Goal: Transaction & Acquisition: Purchase product/service

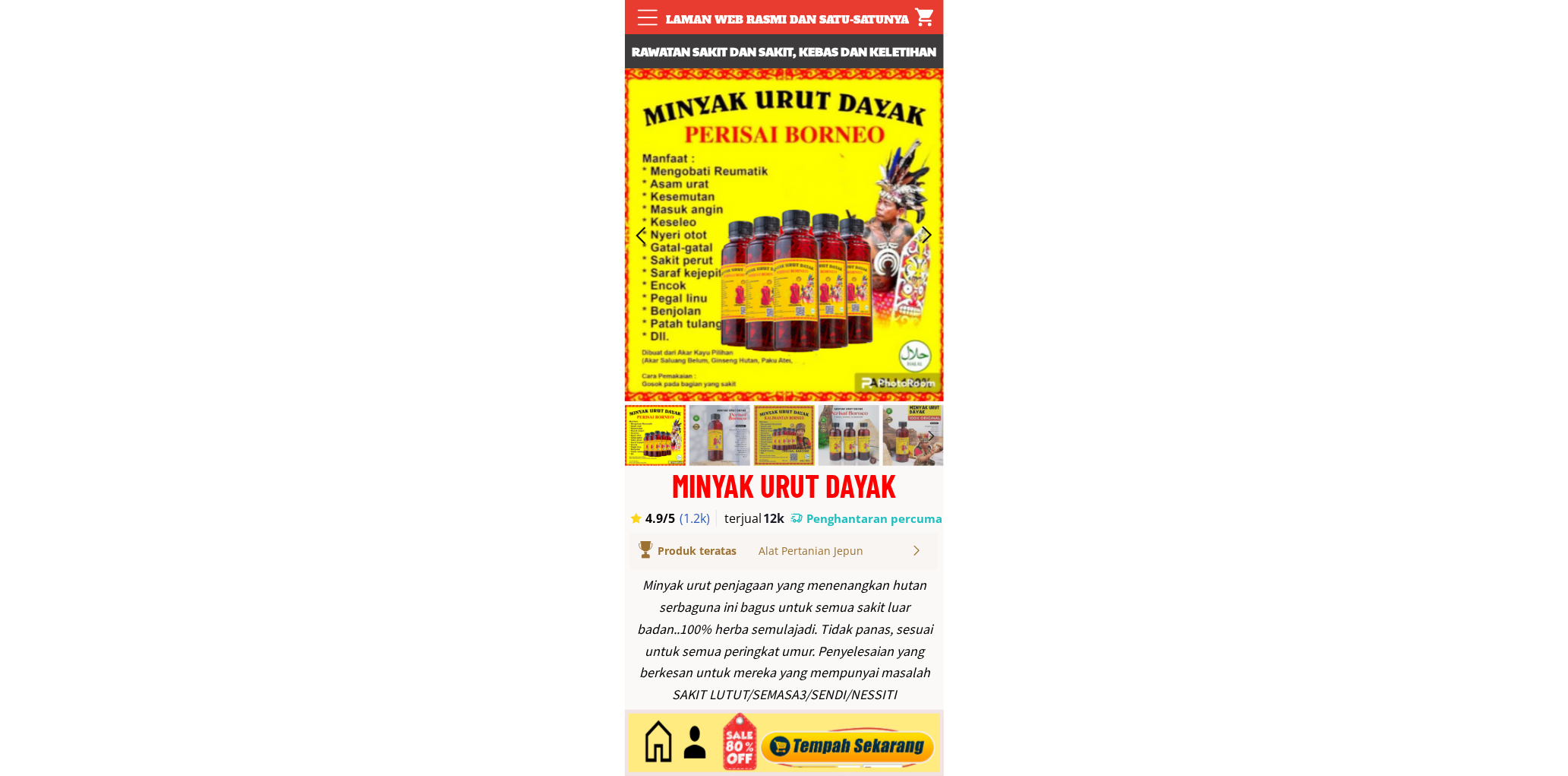
click at [816, 727] on div at bounding box center [848, 743] width 184 height 50
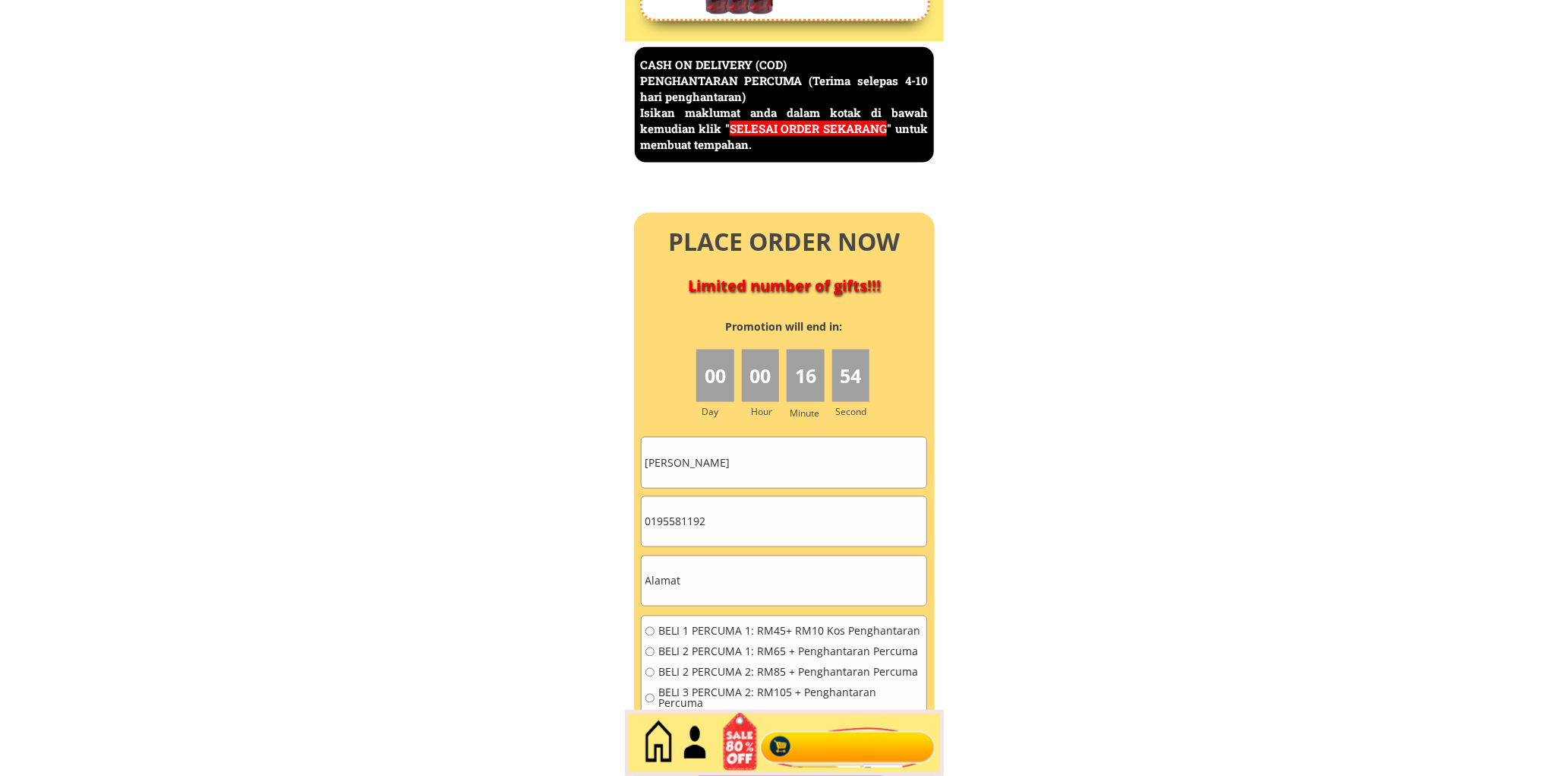
scroll to position [6591, 0]
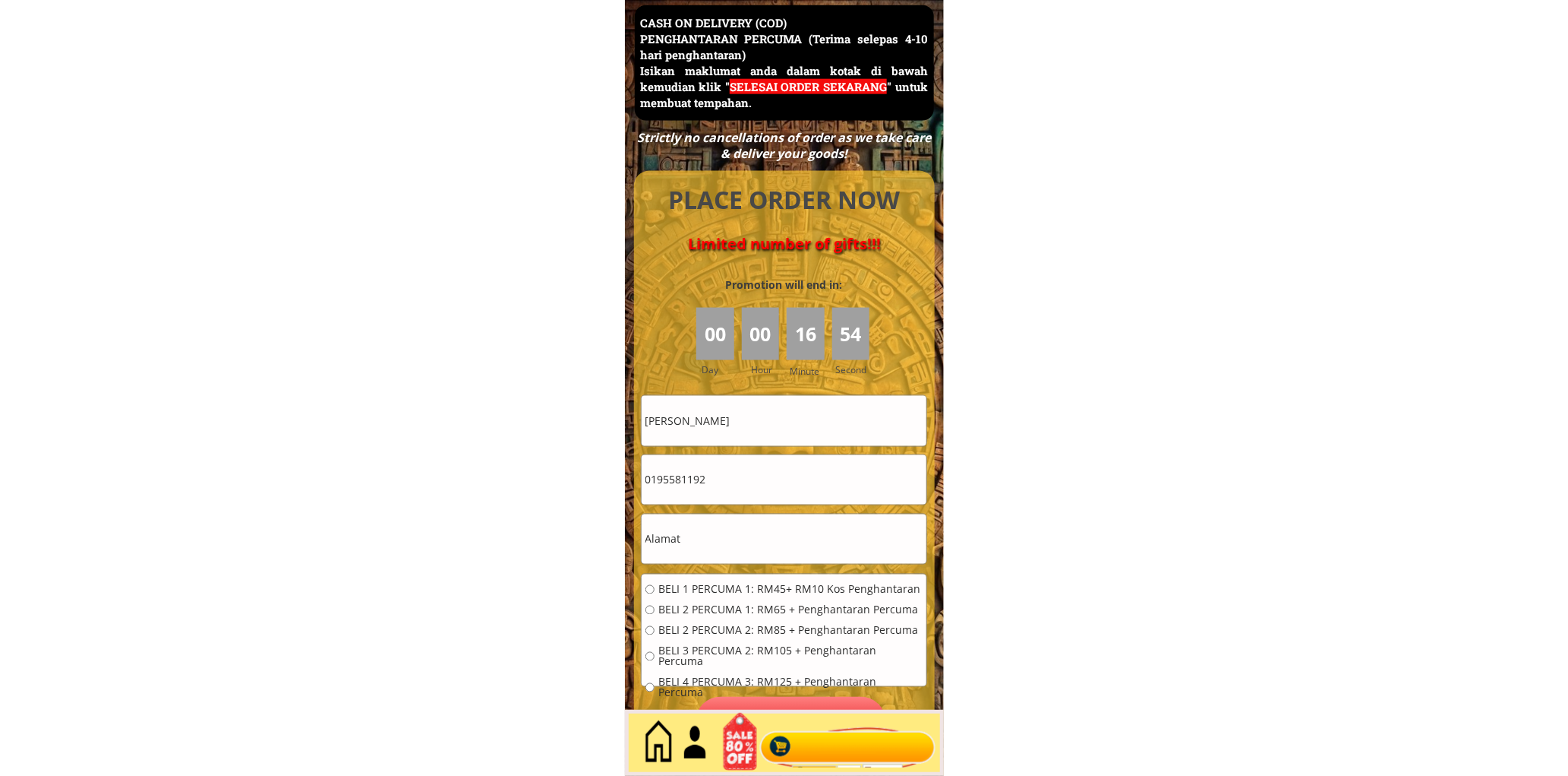
click at [770, 419] on input "[PERSON_NAME]" at bounding box center [784, 420] width 285 height 49
paste input "siahmajeet"
type input "Asiahmajeet"
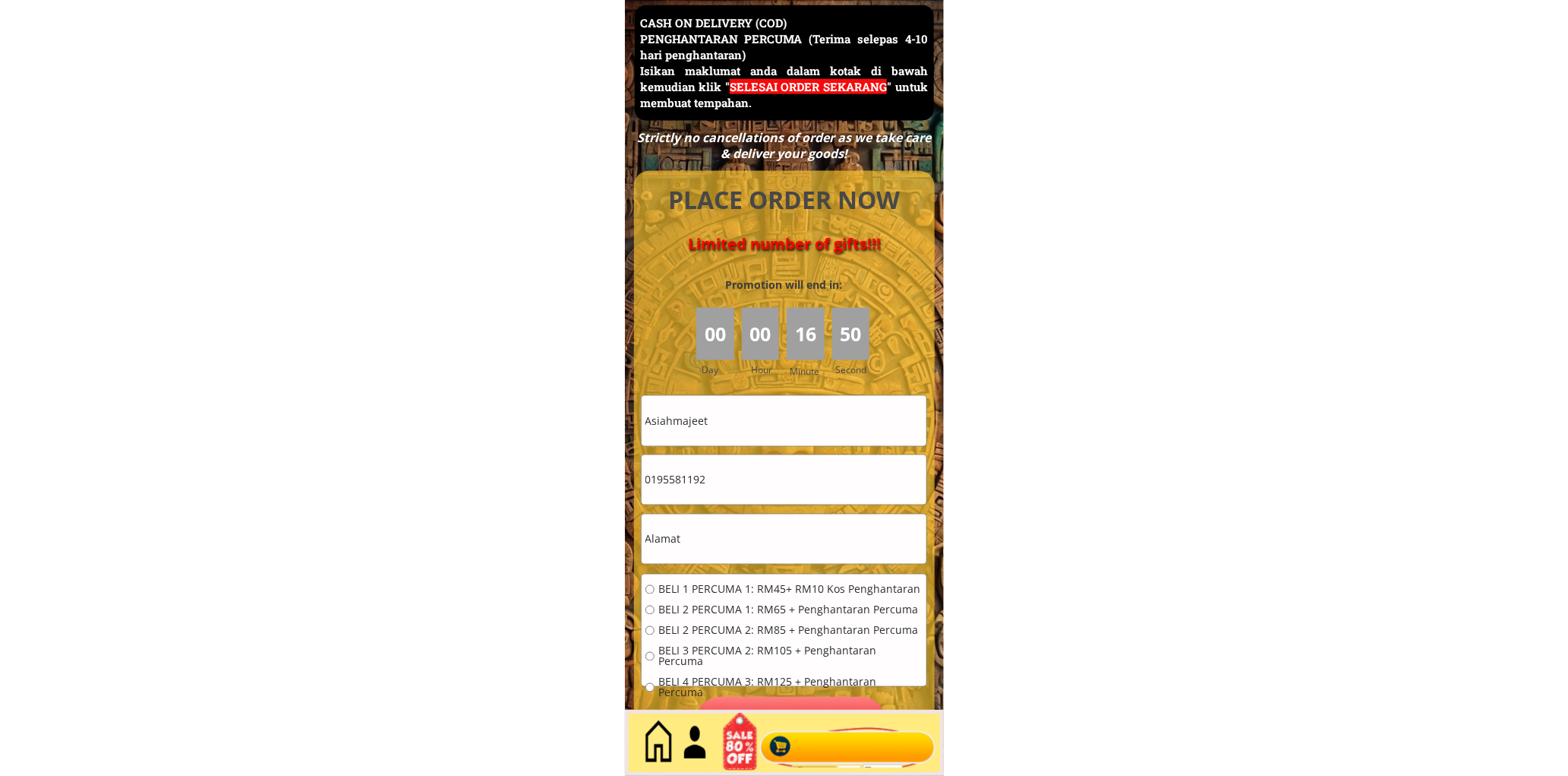
click at [727, 458] on input "0195581192" at bounding box center [784, 479] width 285 height 49
paste input "4319514"
type input "0143195142"
click at [745, 420] on input "Asiahmajeet" at bounding box center [784, 420] width 285 height 49
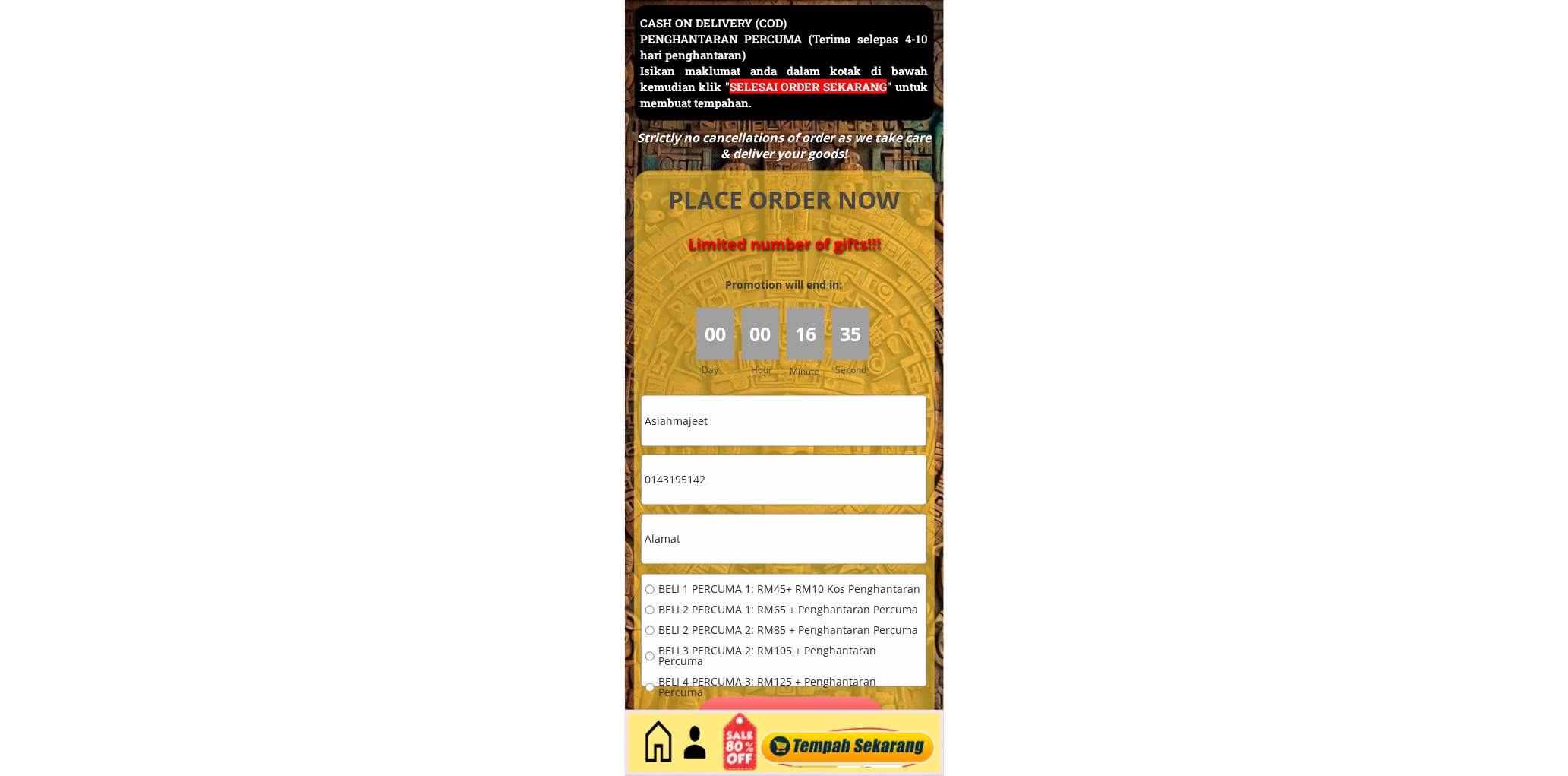
click at [664, 426] on input "Asiahmajeet" at bounding box center [784, 420] width 285 height 49
click at [716, 538] on input "text" at bounding box center [784, 539] width 285 height 49
type input "s"
type input "kjhr5"
click at [771, 580] on div "BELI 1 PERCUMA 1: RM45+ RM10 Kos Penghantaran BELI 2 PERCUMA 1: RM65 + Penghant…" at bounding box center [784, 646] width 285 height 143
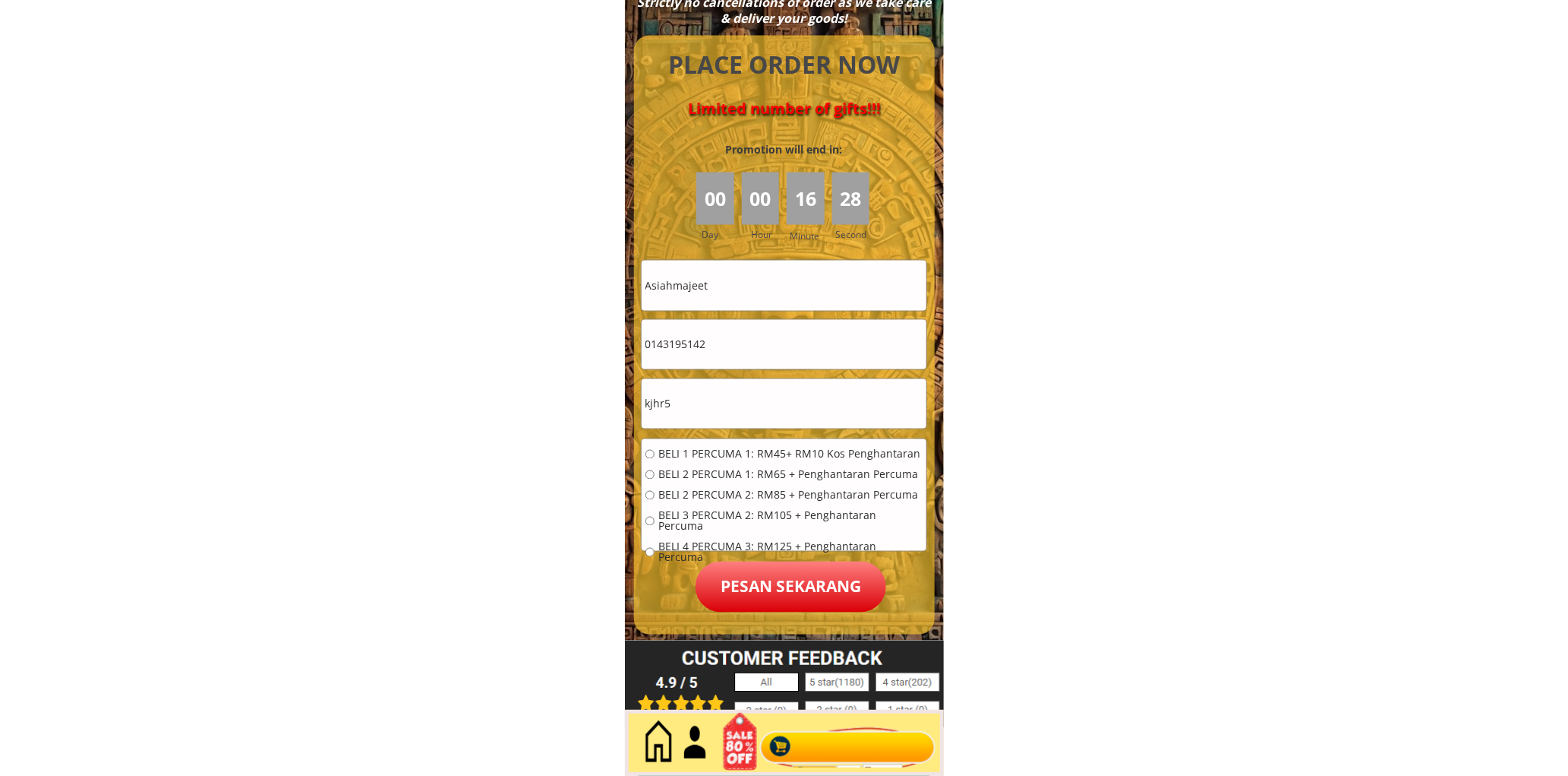
scroll to position [6732, 0]
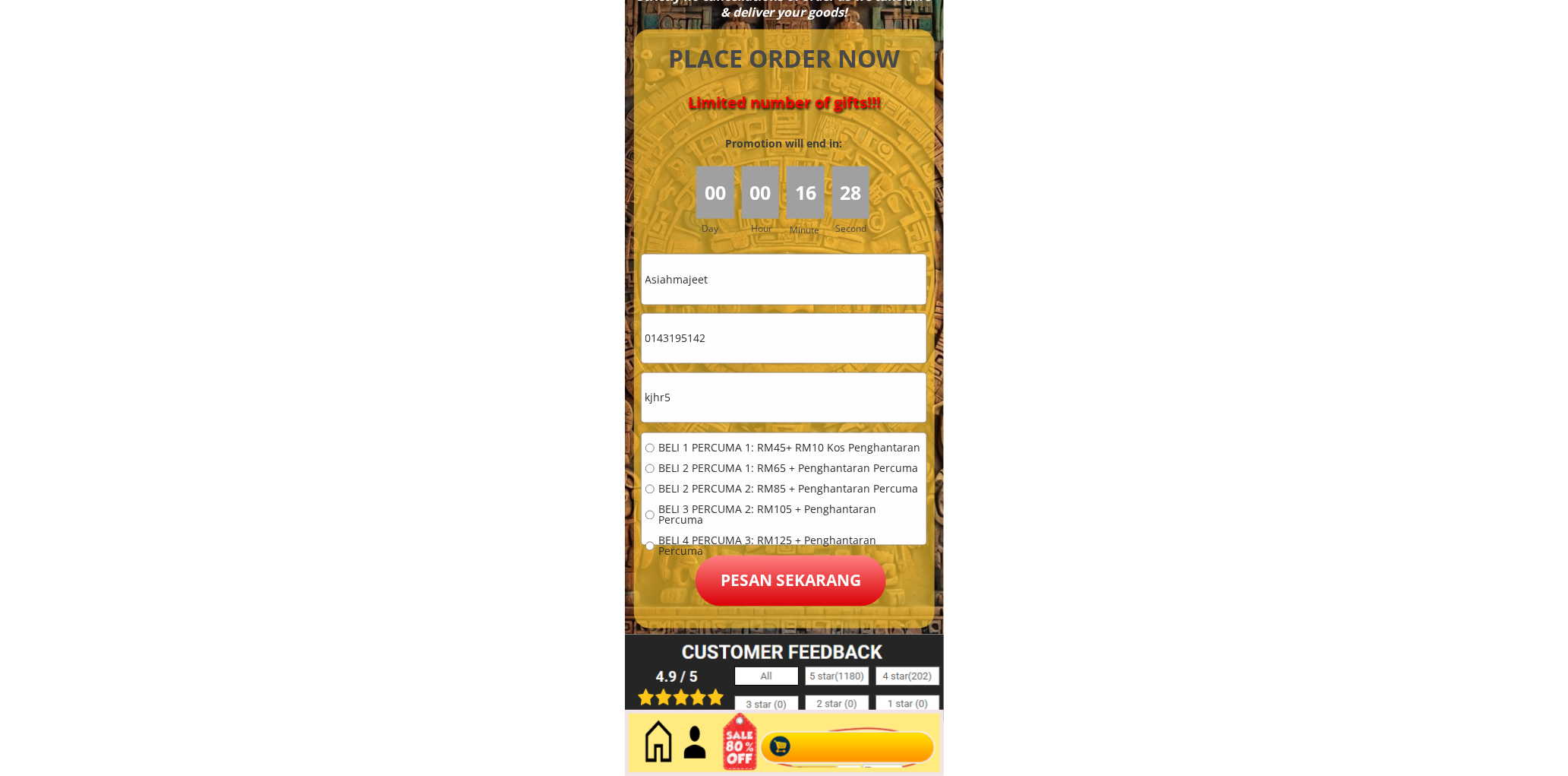
click at [685, 443] on span "BELI 1 PERCUMA 1: RM45+ RM10 Kos Penghantaran" at bounding box center [791, 448] width 265 height 10
radio input "true"
click at [732, 559] on p "Pesan sekarang" at bounding box center [791, 581] width 191 height 51
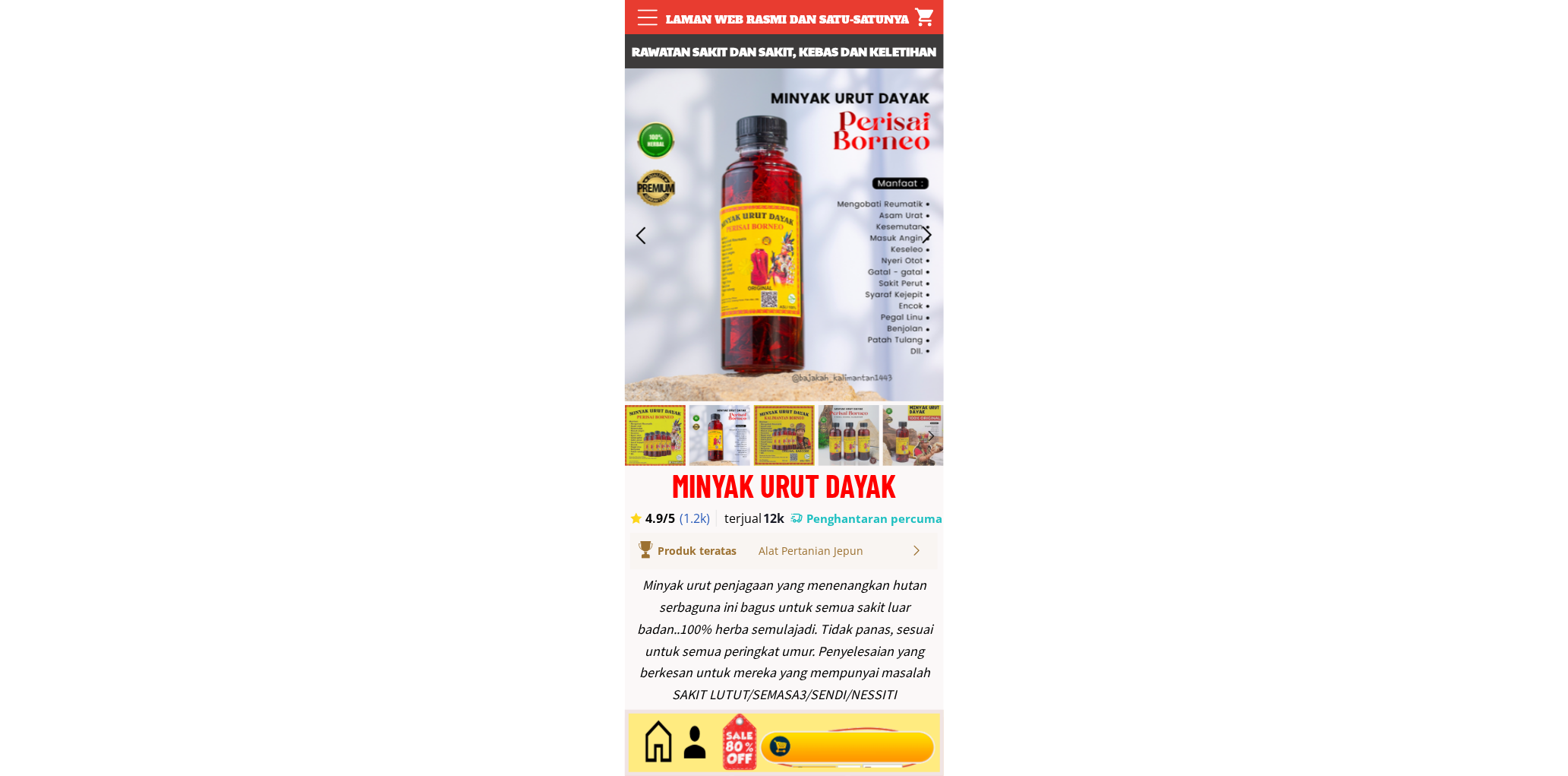
click at [838, 747] on div at bounding box center [848, 743] width 184 height 50
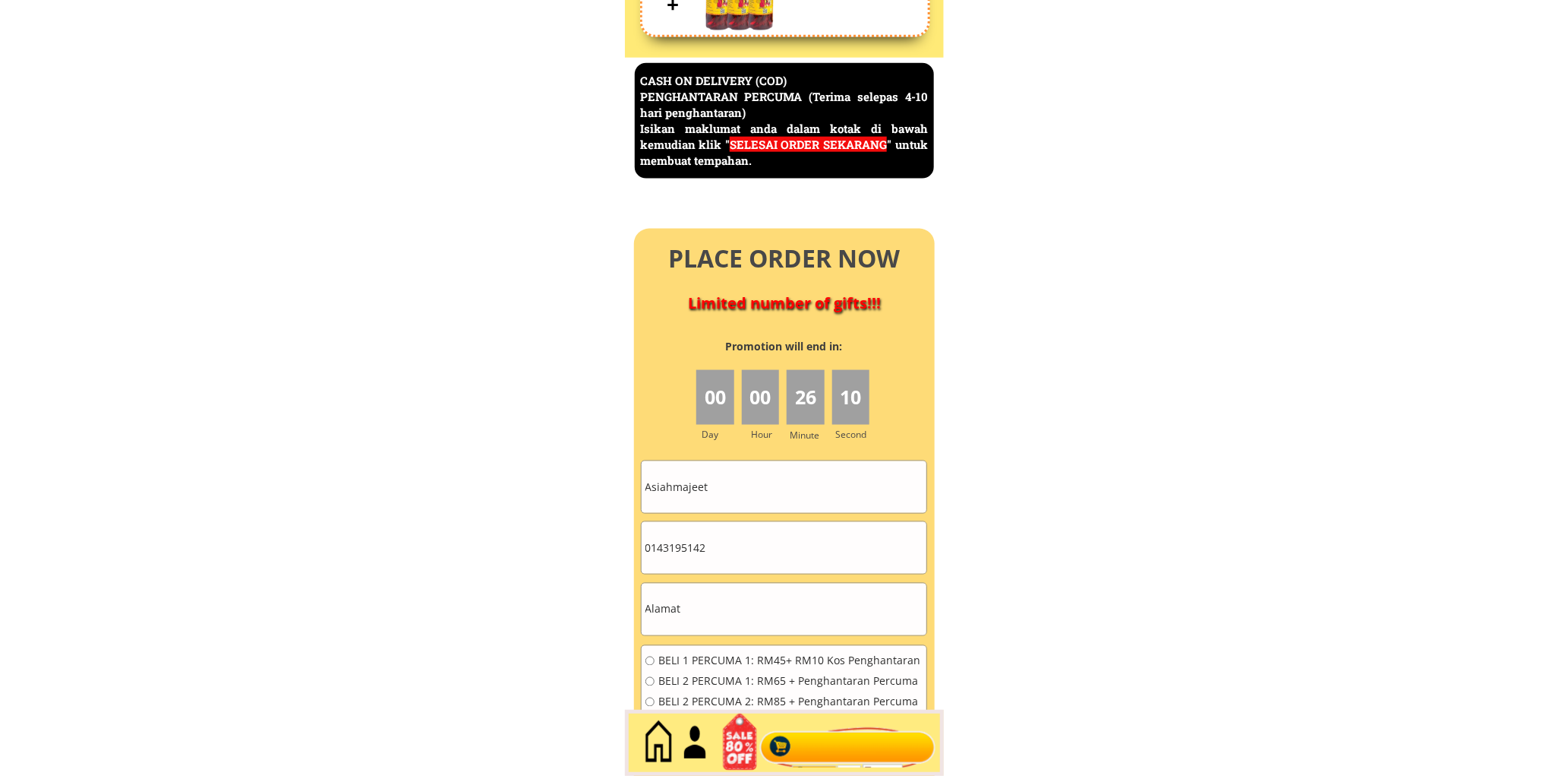
scroll to position [6591, 0]
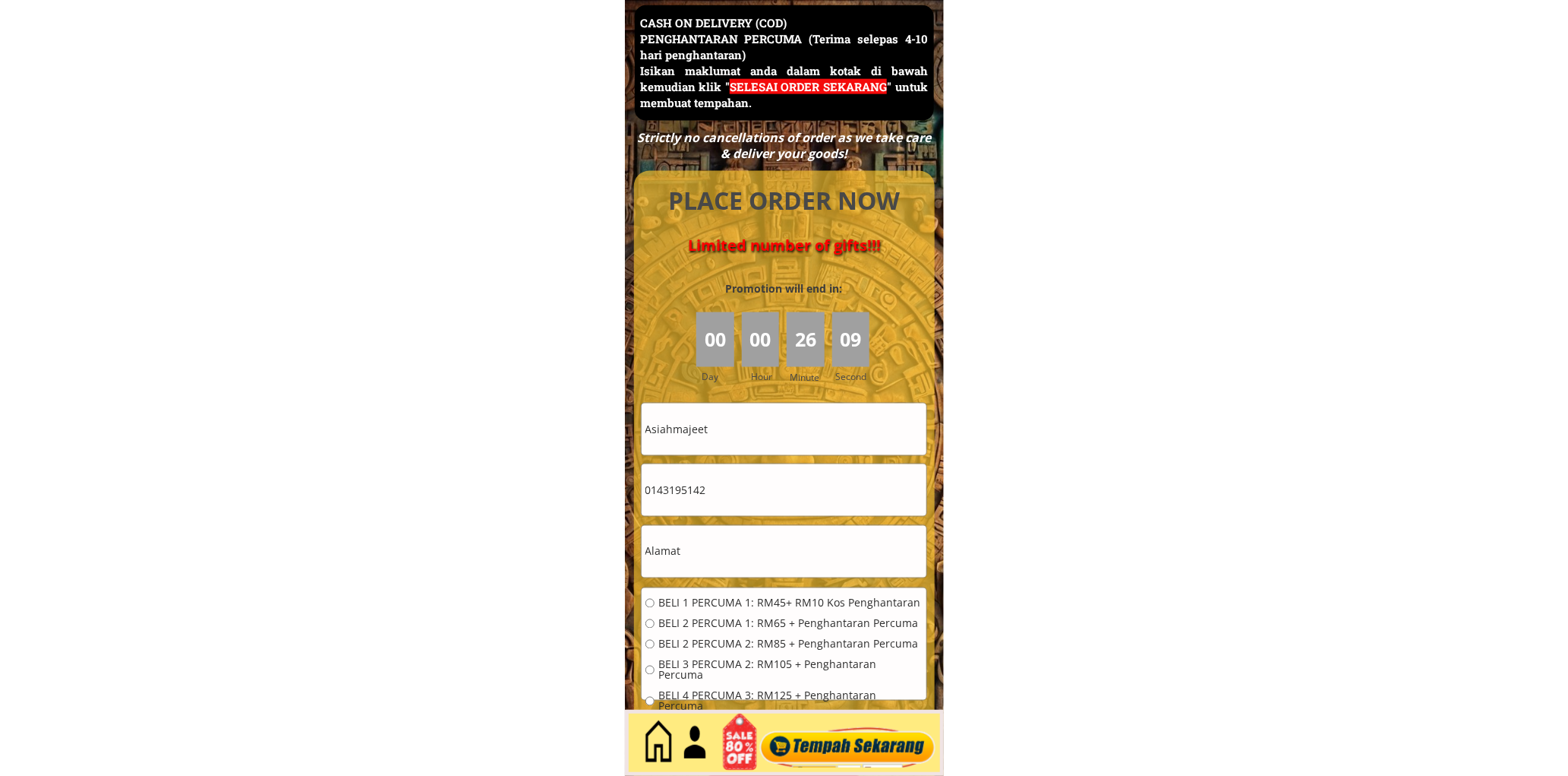
click at [775, 413] on input "Asiahmajeet" at bounding box center [784, 430] width 285 height 52
click at [775, 414] on input "Asiahmajeet" at bounding box center [784, 430] width 285 height 52
paste input "Uju Anak Dungga"
type input "Uju Anak Dunggat"
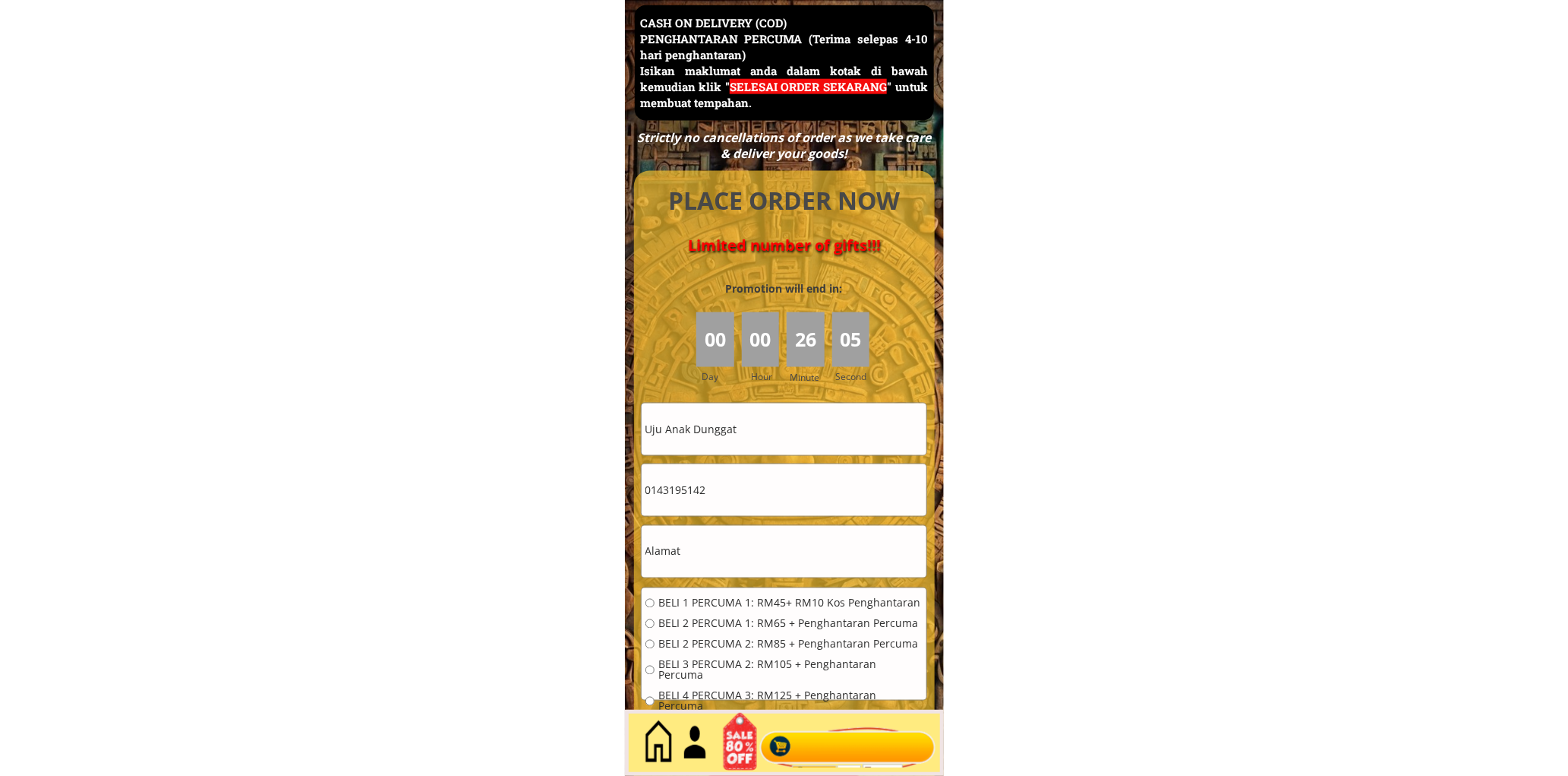
click at [760, 470] on input "0143195142" at bounding box center [784, 490] width 285 height 52
click at [760, 471] on input "0143195142" at bounding box center [784, 490] width 285 height 52
paste input "98493451"
type input "0198493451"
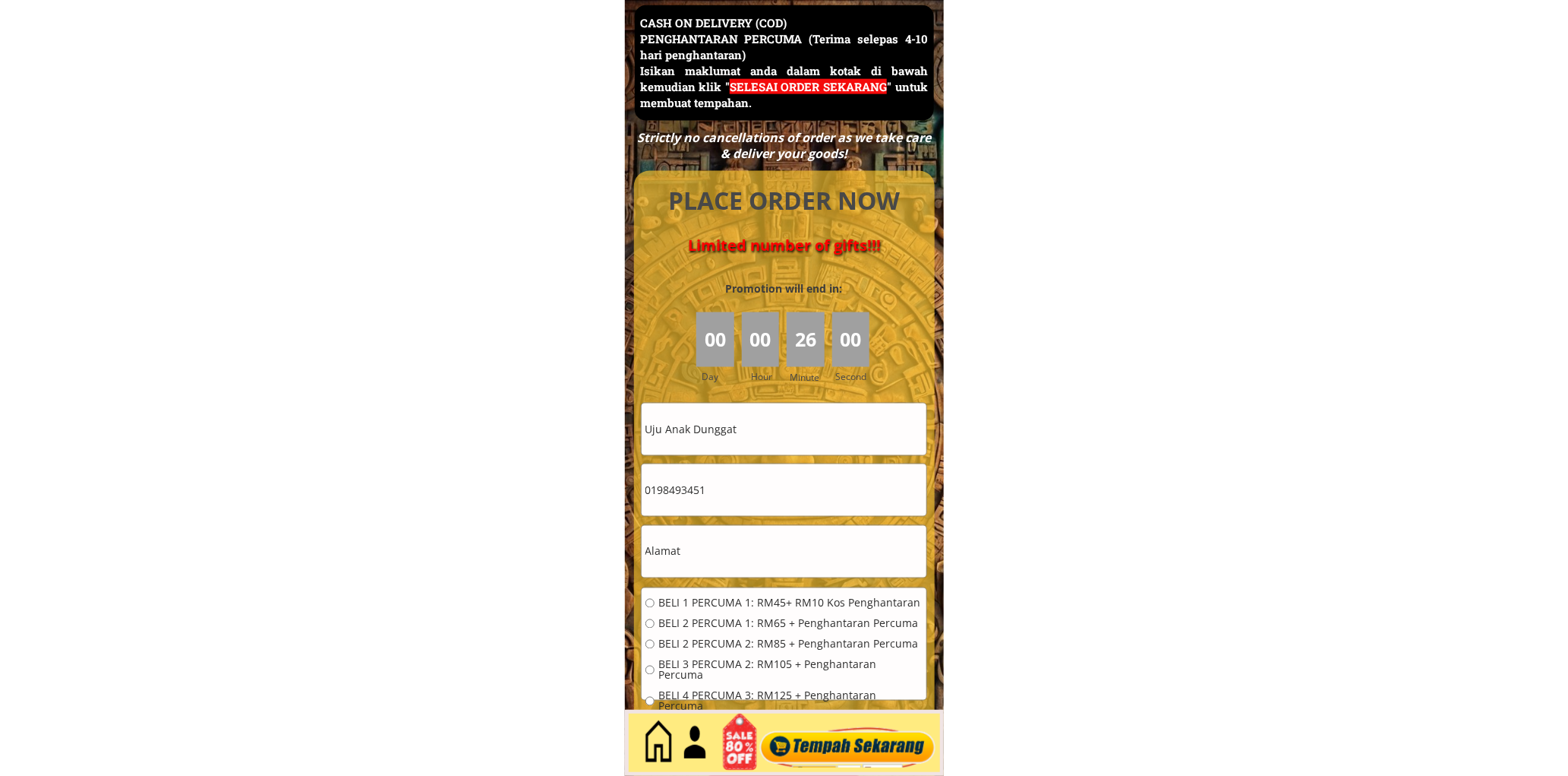
click at [717, 560] on input "text" at bounding box center [784, 552] width 285 height 52
click at [718, 559] on input "text" at bounding box center [784, 552] width 285 height 52
paste input "Betong"
type input "Betong"
click at [712, 602] on span "BELI 1 PERCUMA 1: RM45+ RM10 Kos Penghantaran" at bounding box center [791, 603] width 265 height 10
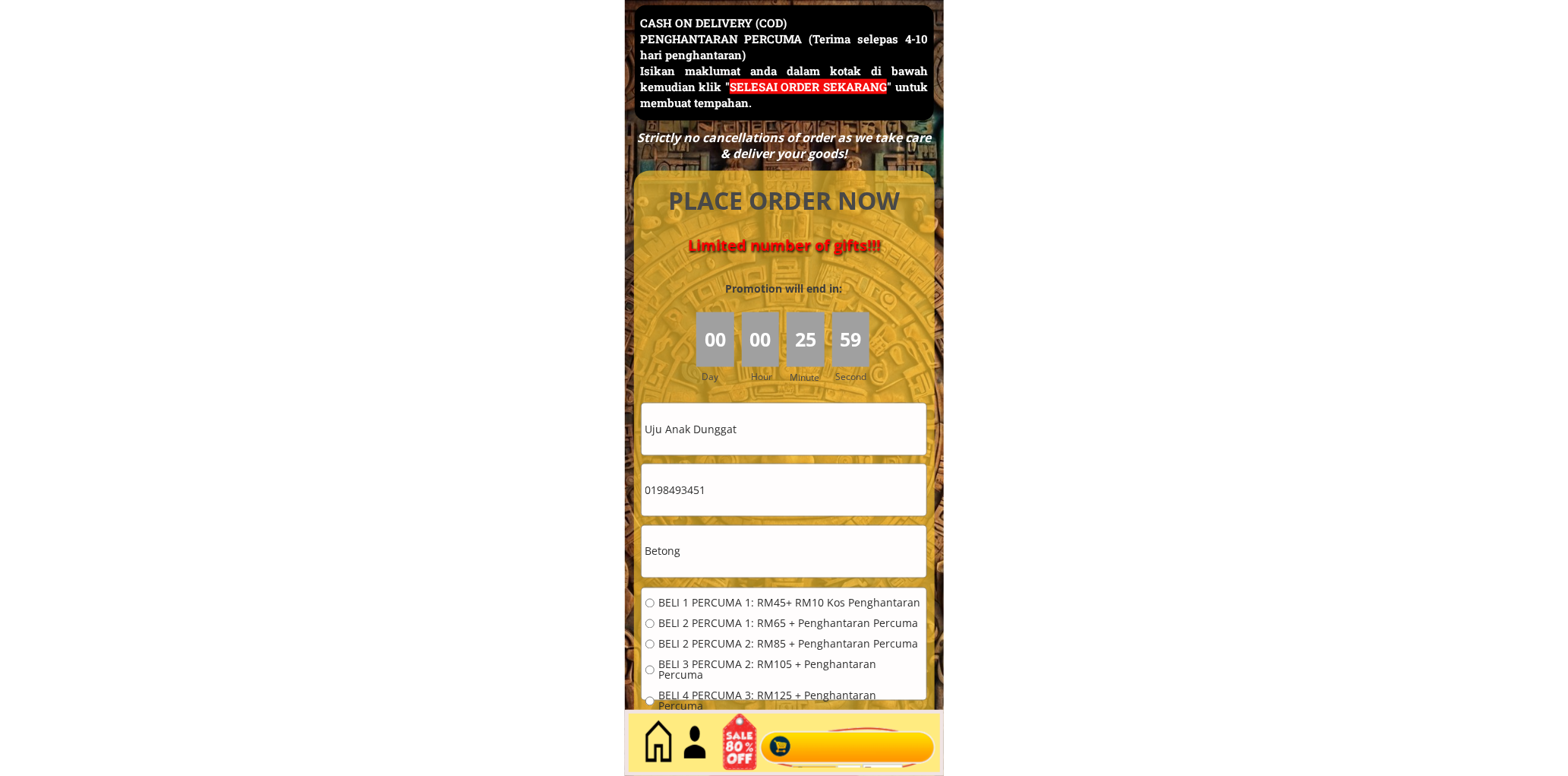
radio input "true"
click at [849, 758] on div at bounding box center [848, 743] width 184 height 50
click at [823, 750] on div at bounding box center [848, 743] width 184 height 50
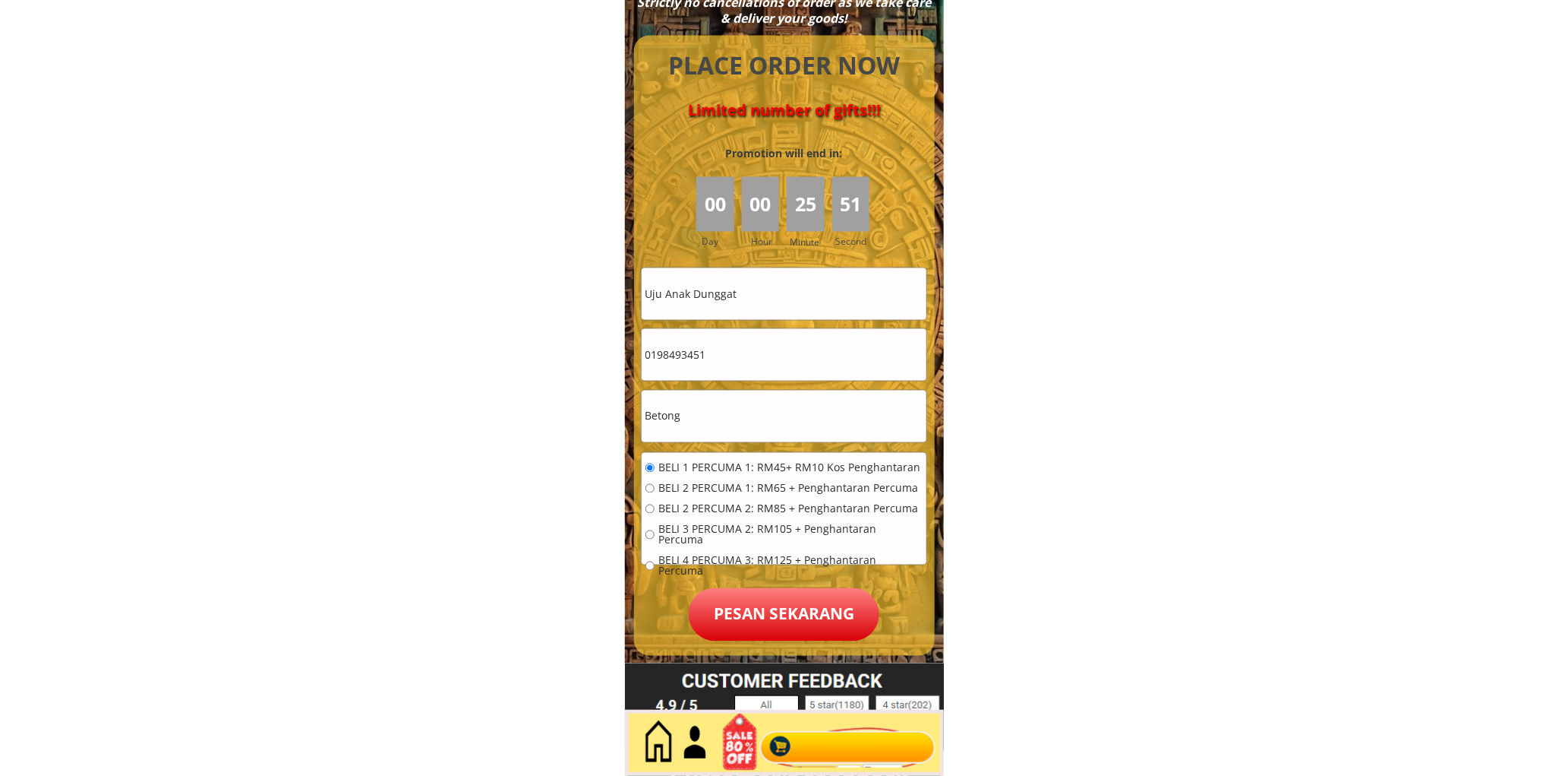
scroll to position [6732, 0]
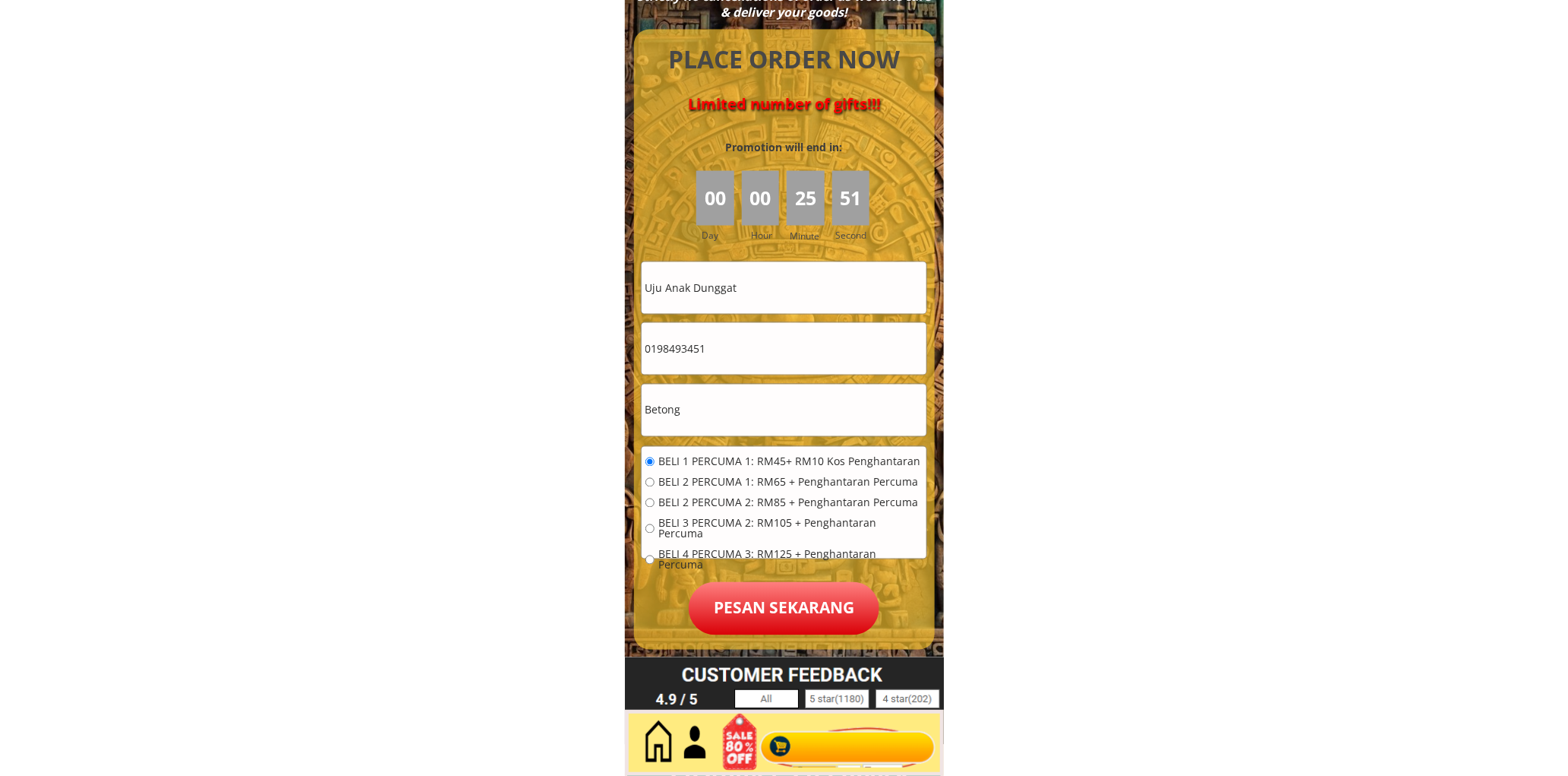
click at [782, 589] on p "Pesan sekarang" at bounding box center [784, 608] width 191 height 53
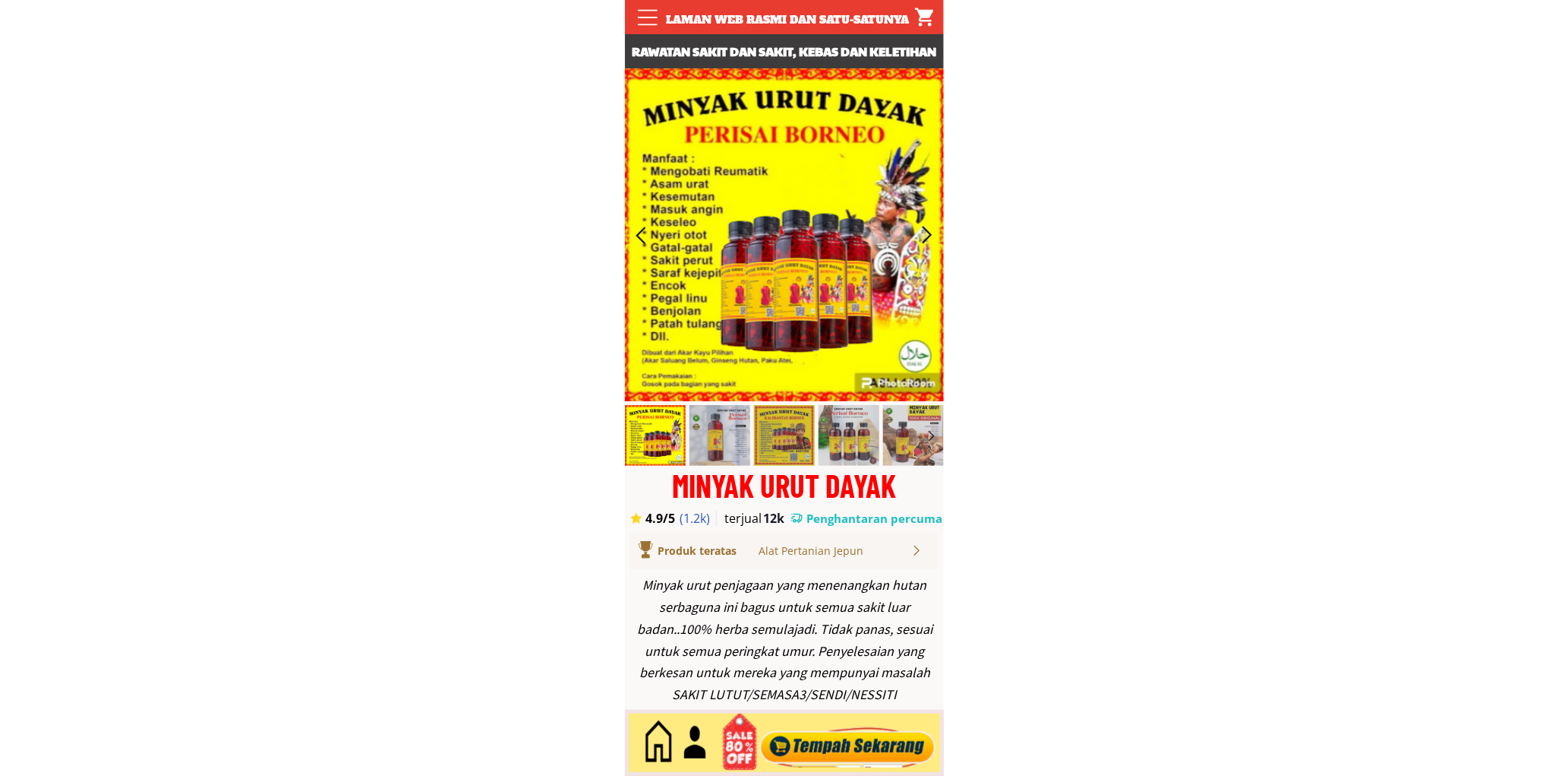
click at [846, 732] on div at bounding box center [848, 743] width 184 height 50
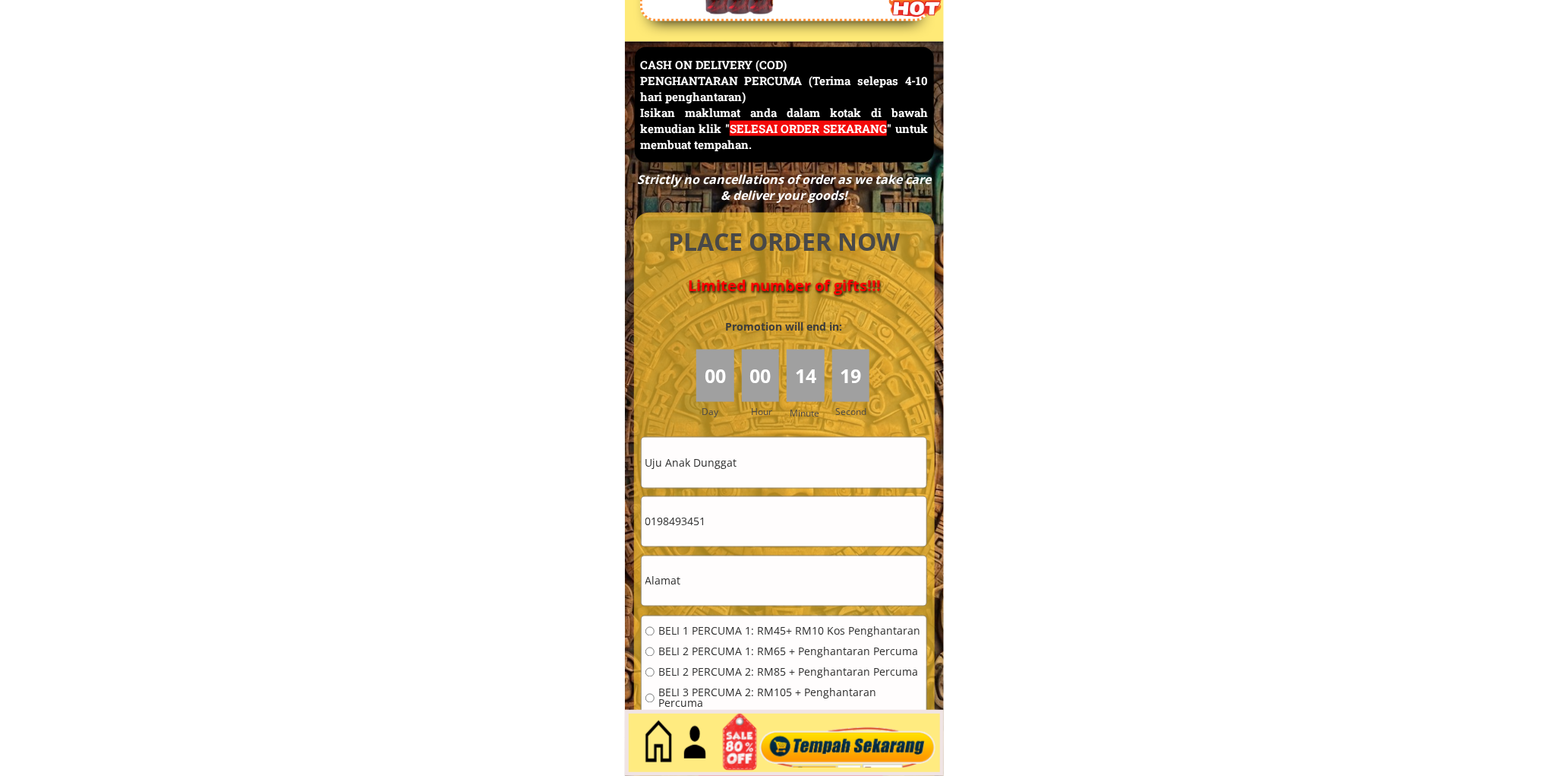
scroll to position [6591, 0]
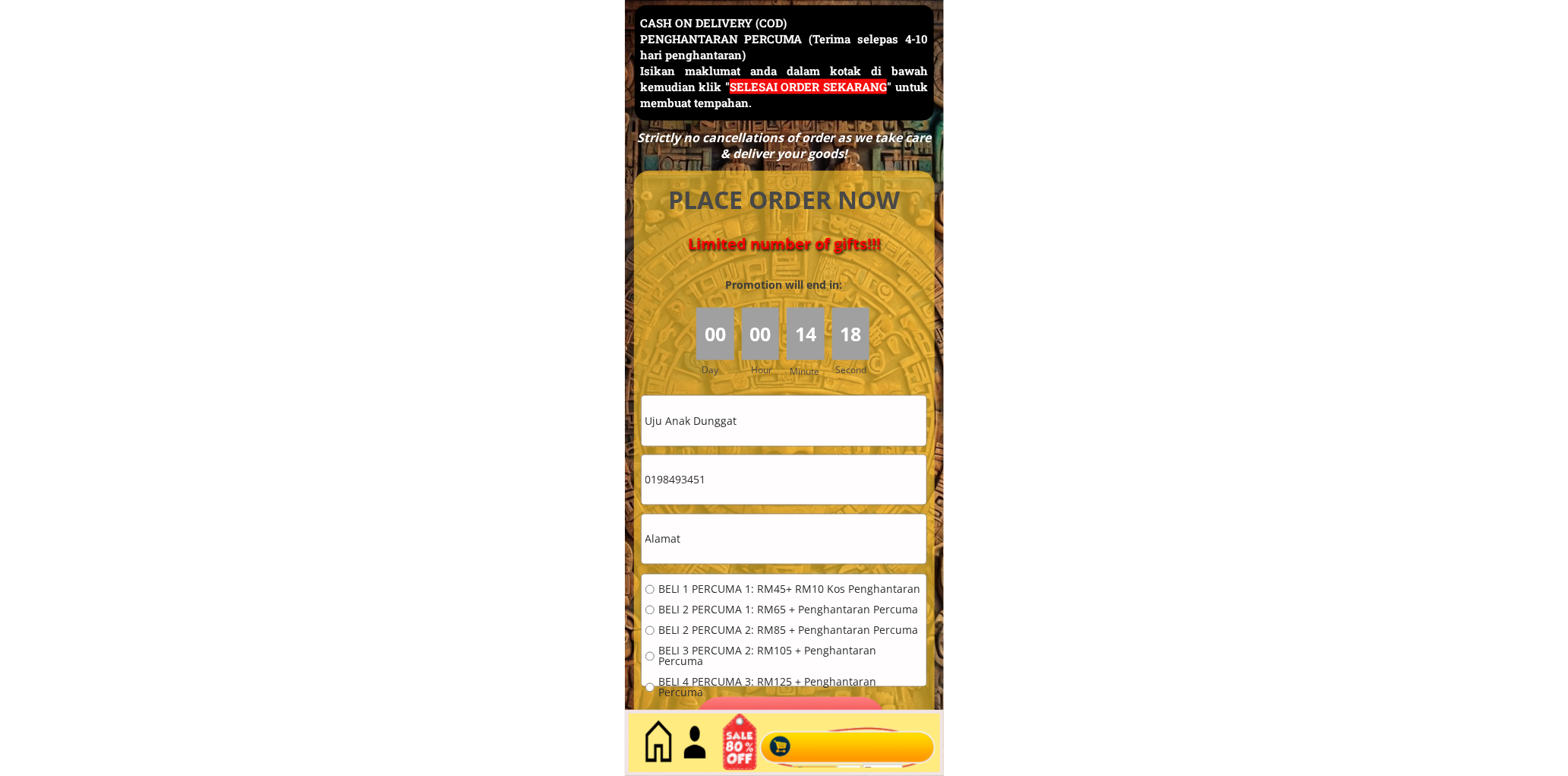
click at [771, 422] on input "Uju Anak Dunggat" at bounding box center [784, 420] width 285 height 49
paste input "Husaini Namploh"
type input "Husaini Namploh"
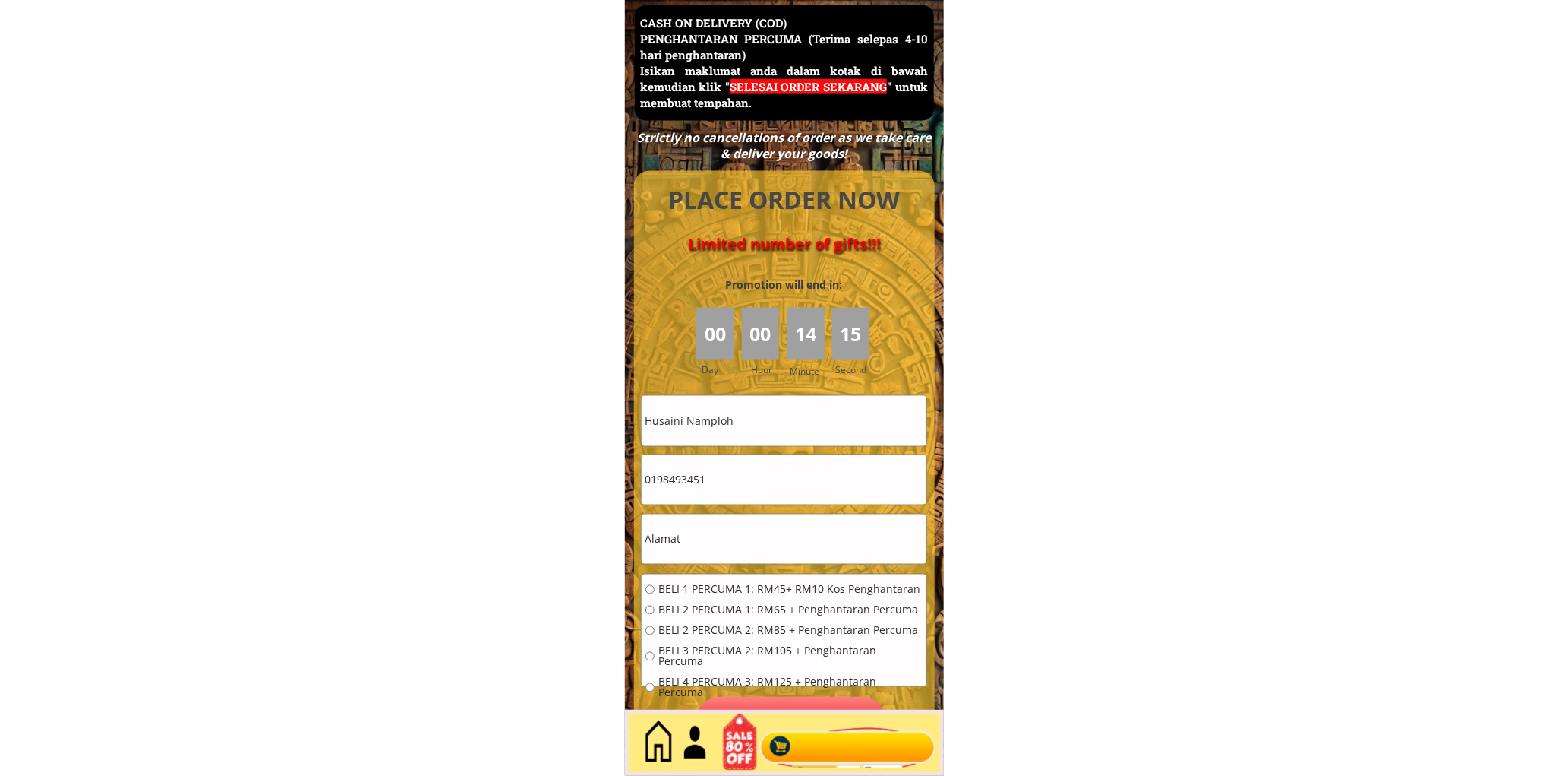
click at [738, 457] on input "0198493451" at bounding box center [784, 479] width 285 height 49
click at [737, 465] on input "0198493451" at bounding box center [784, 479] width 285 height 49
paste input "72235153"
type input "0172235153"
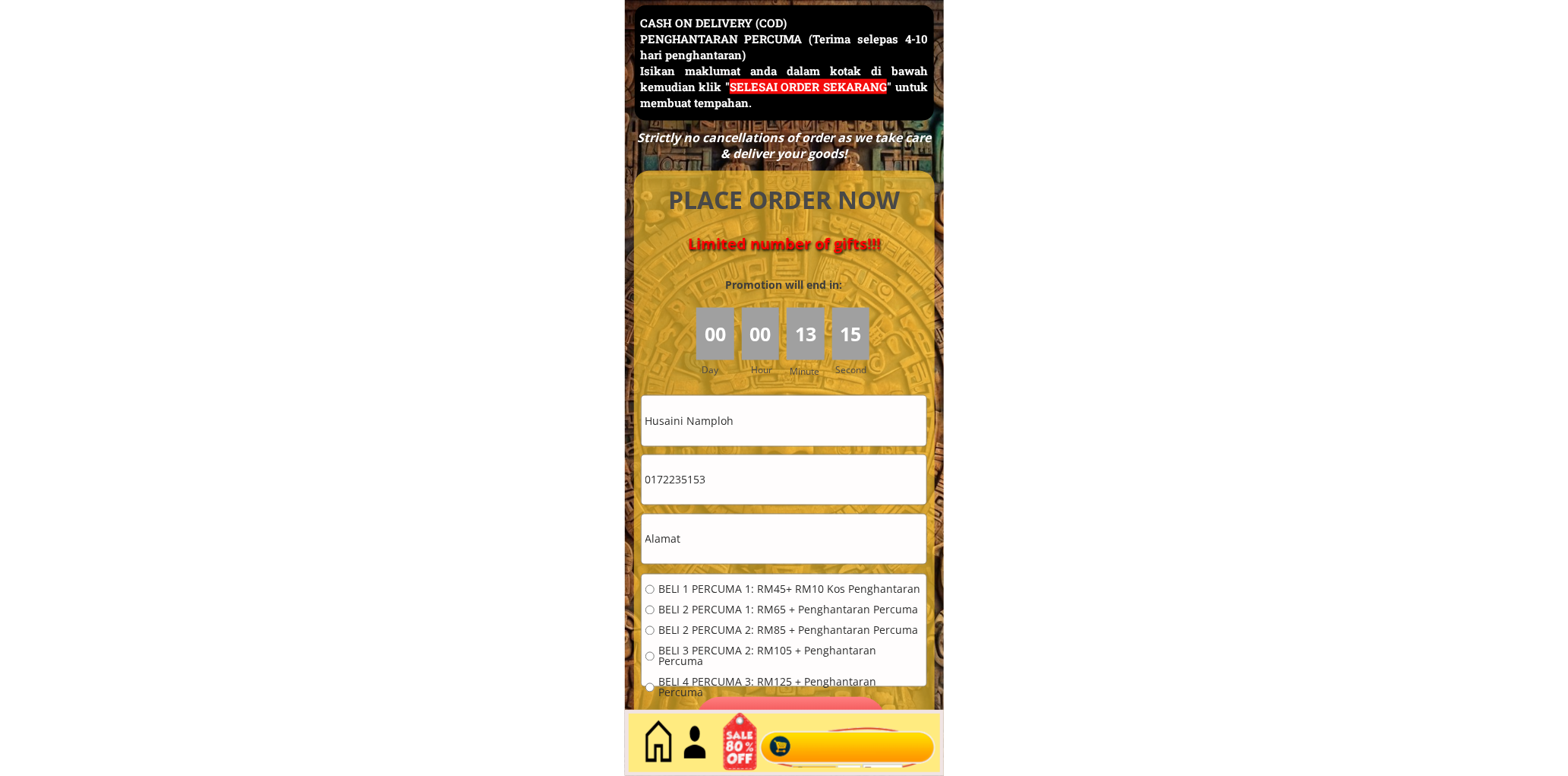
click at [730, 543] on input "text" at bounding box center [784, 539] width 285 height 49
paste input "C - 01 - 08 BLOCK C PANGSAPURI HARMONI 1"
type input "C - 01 - 08 BLOCK C PANGSAPURI HARMONI 1"
click at [686, 588] on span "BELI 1 PERCUMA 1: RM45+ RM10 Kos Penghantaran" at bounding box center [791, 589] width 265 height 10
radio input "true"
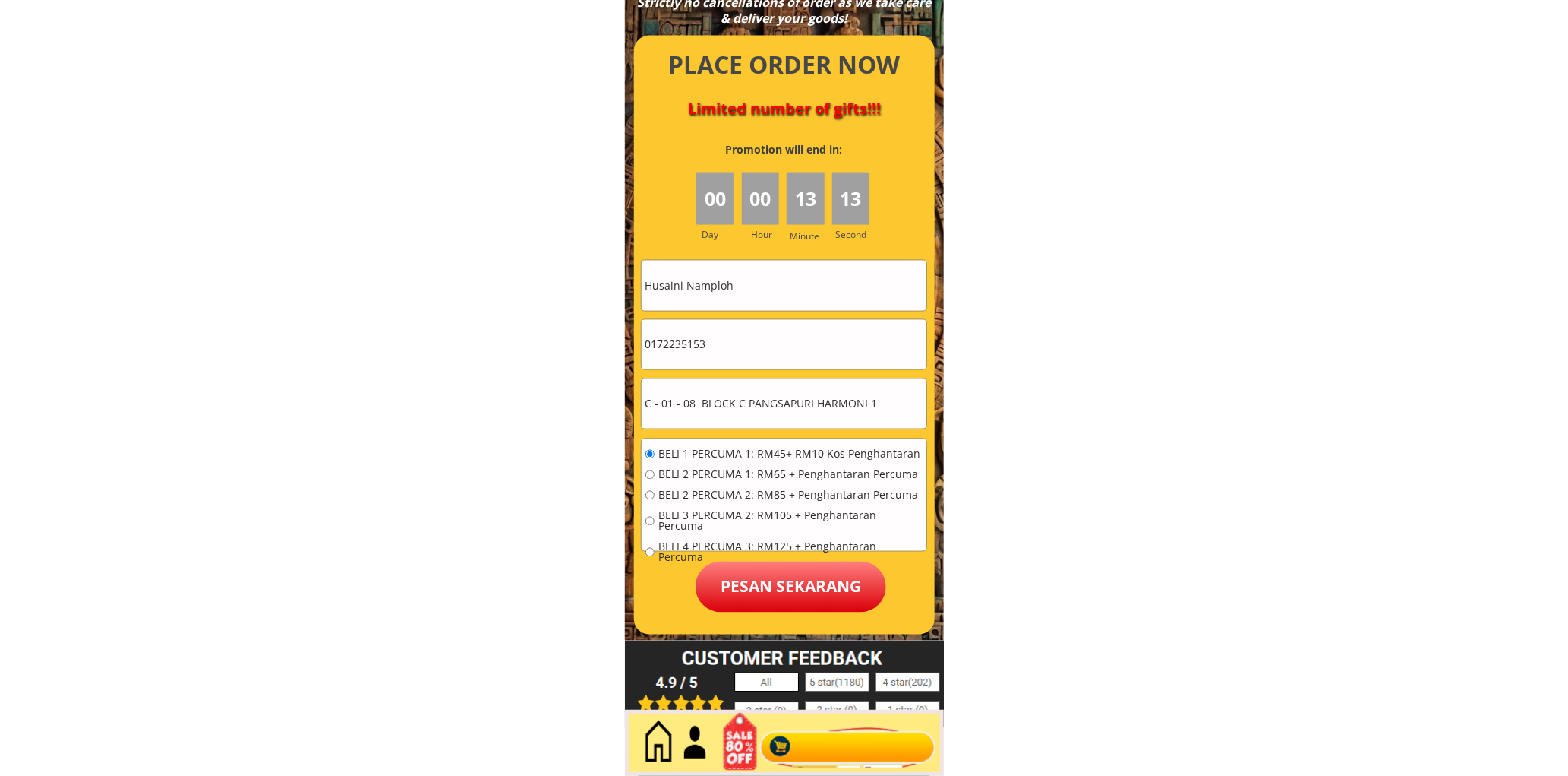
scroll to position [6732, 0]
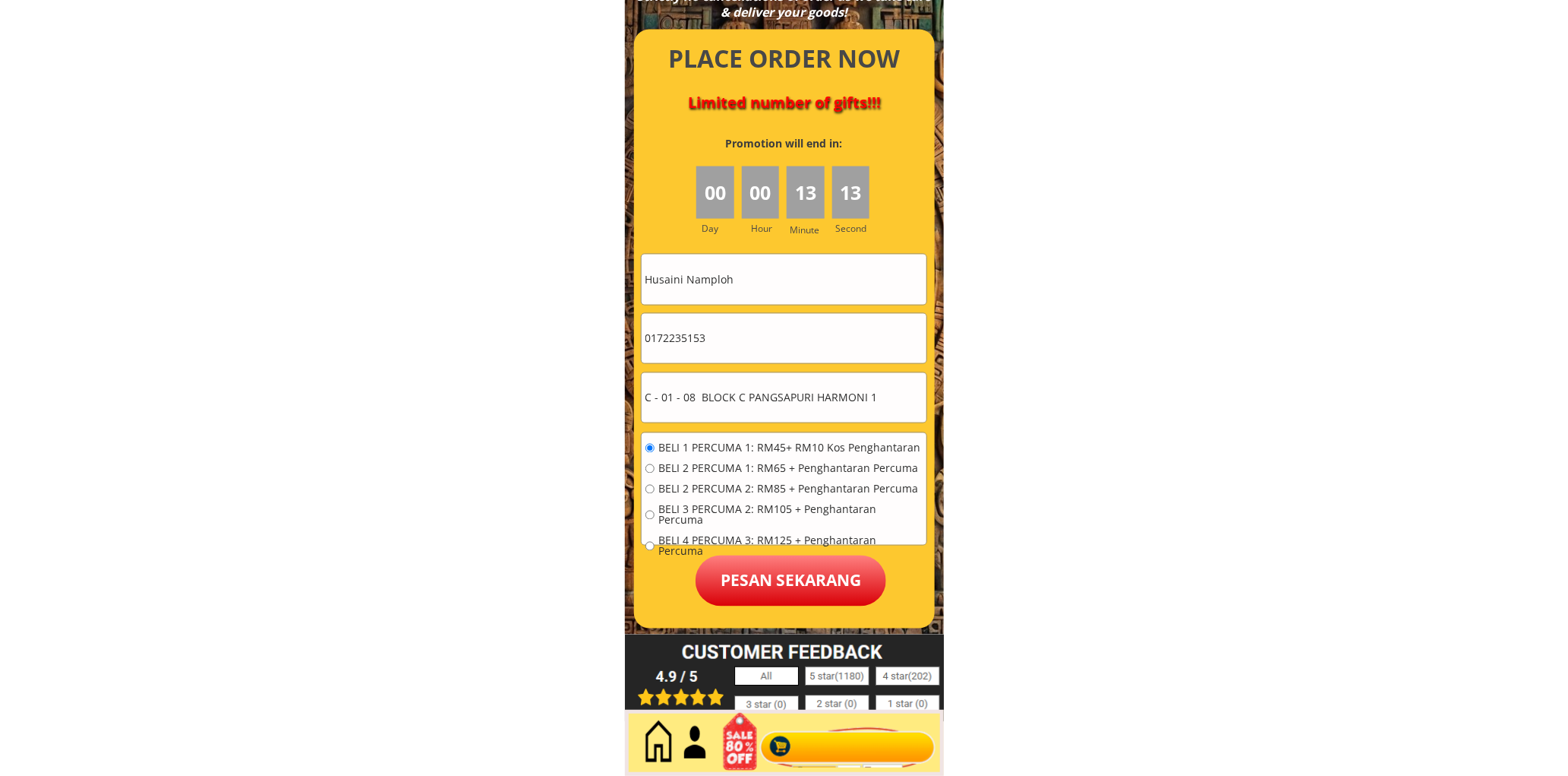
click at [778, 606] on div at bounding box center [784, 329] width 301 height 599
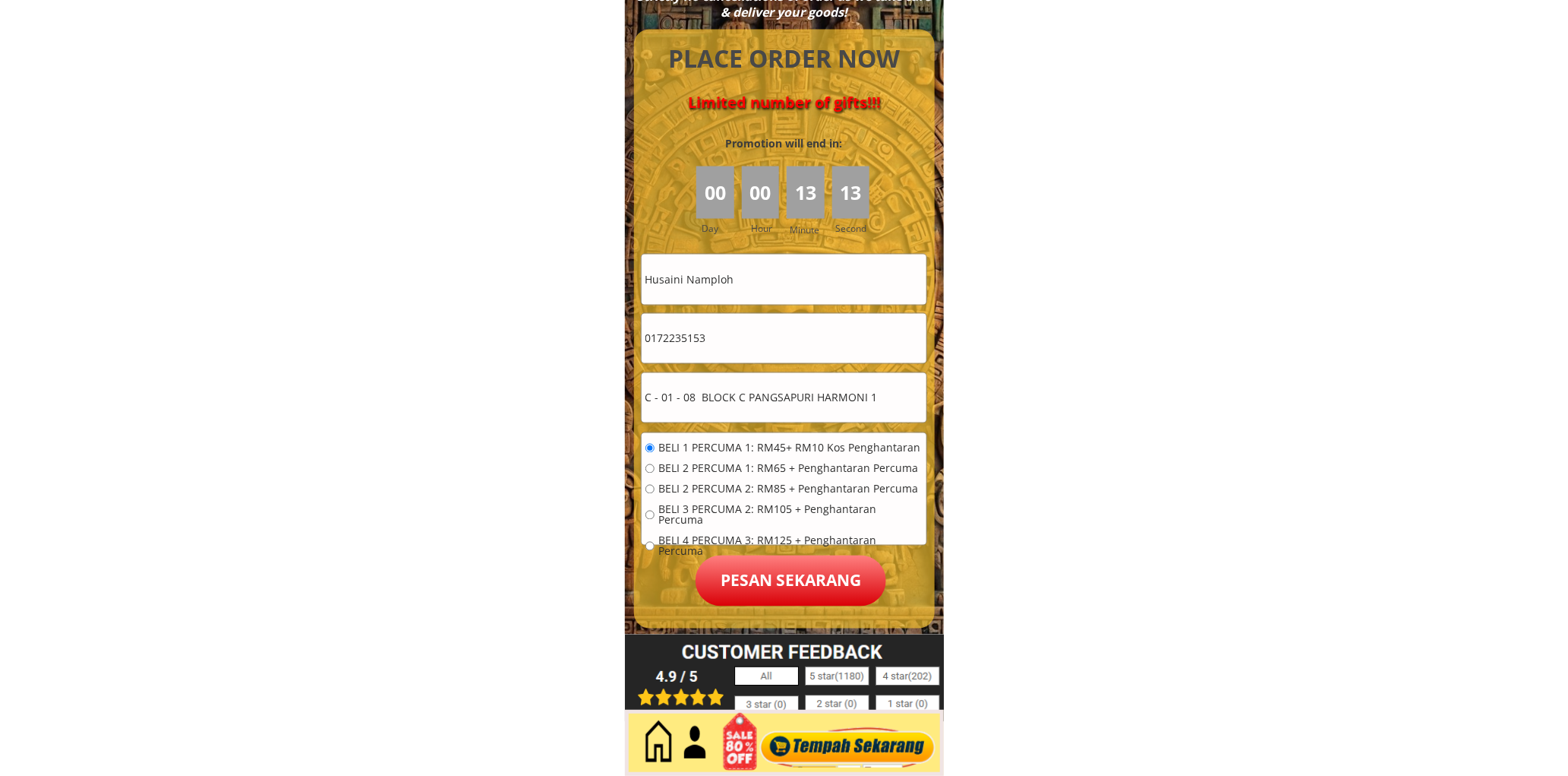
click at [791, 580] on p "Pesan sekarang" at bounding box center [791, 581] width 191 height 51
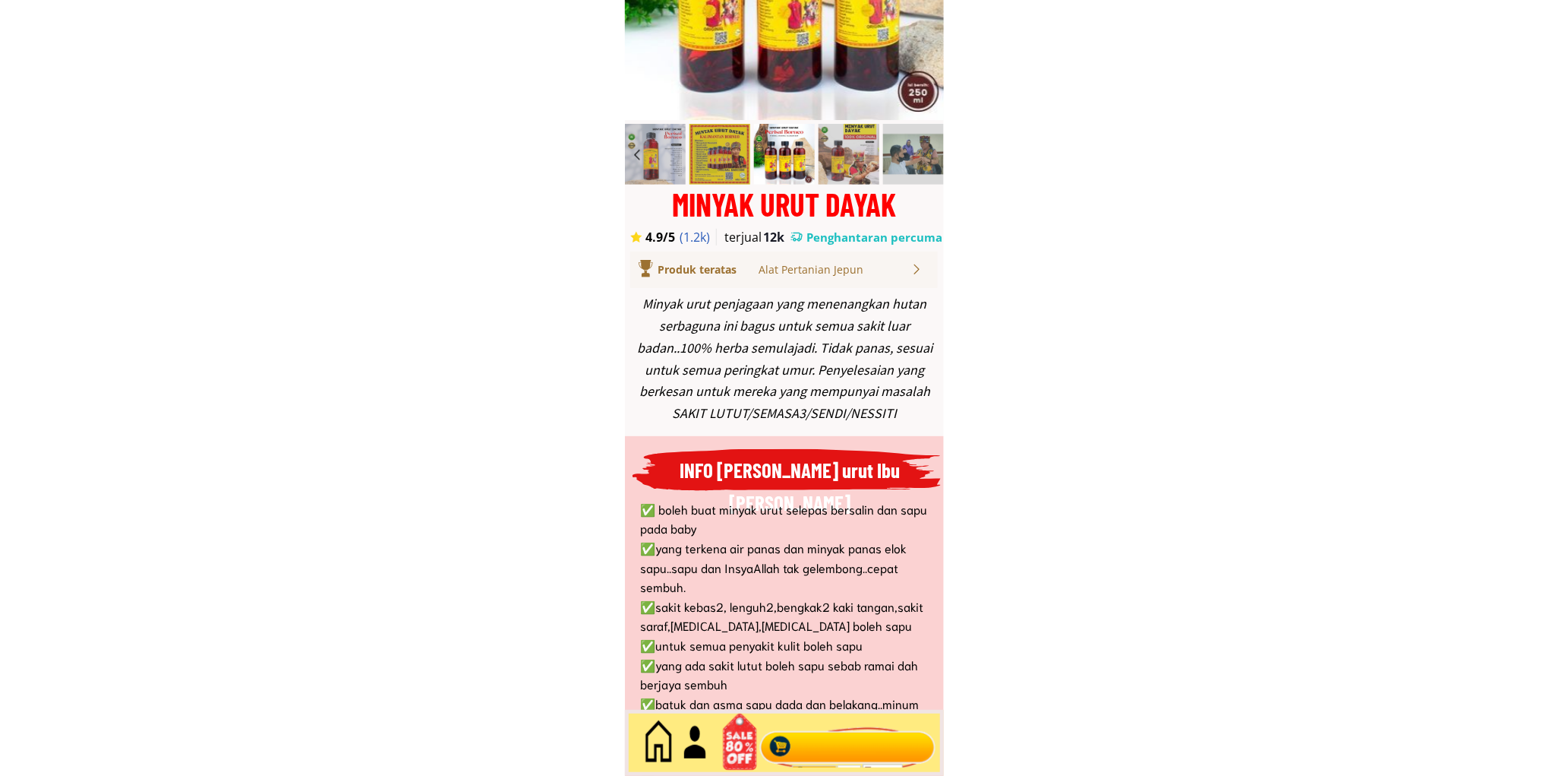
click at [843, 745] on div at bounding box center [848, 743] width 184 height 50
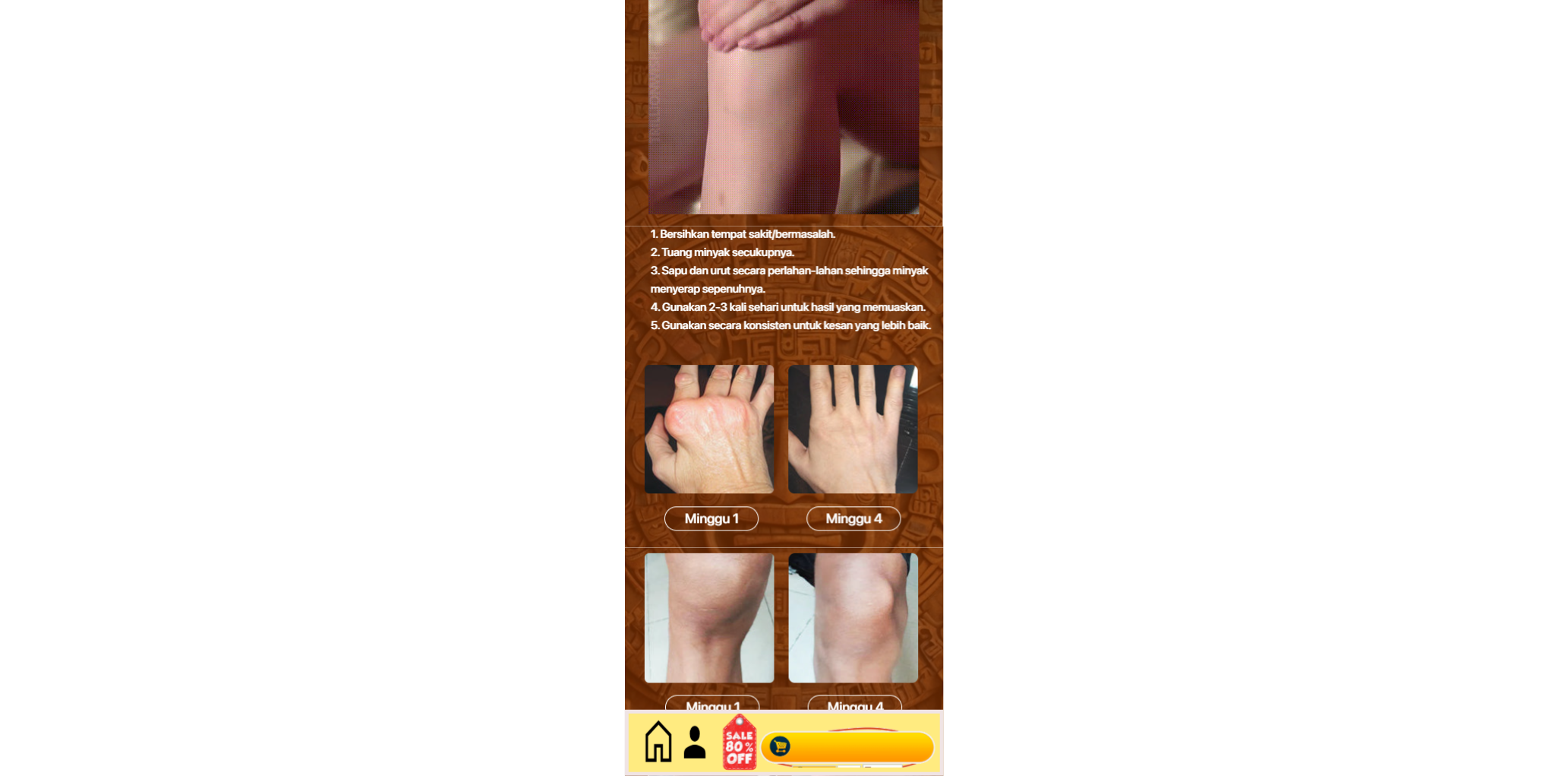
scroll to position [6591, 0]
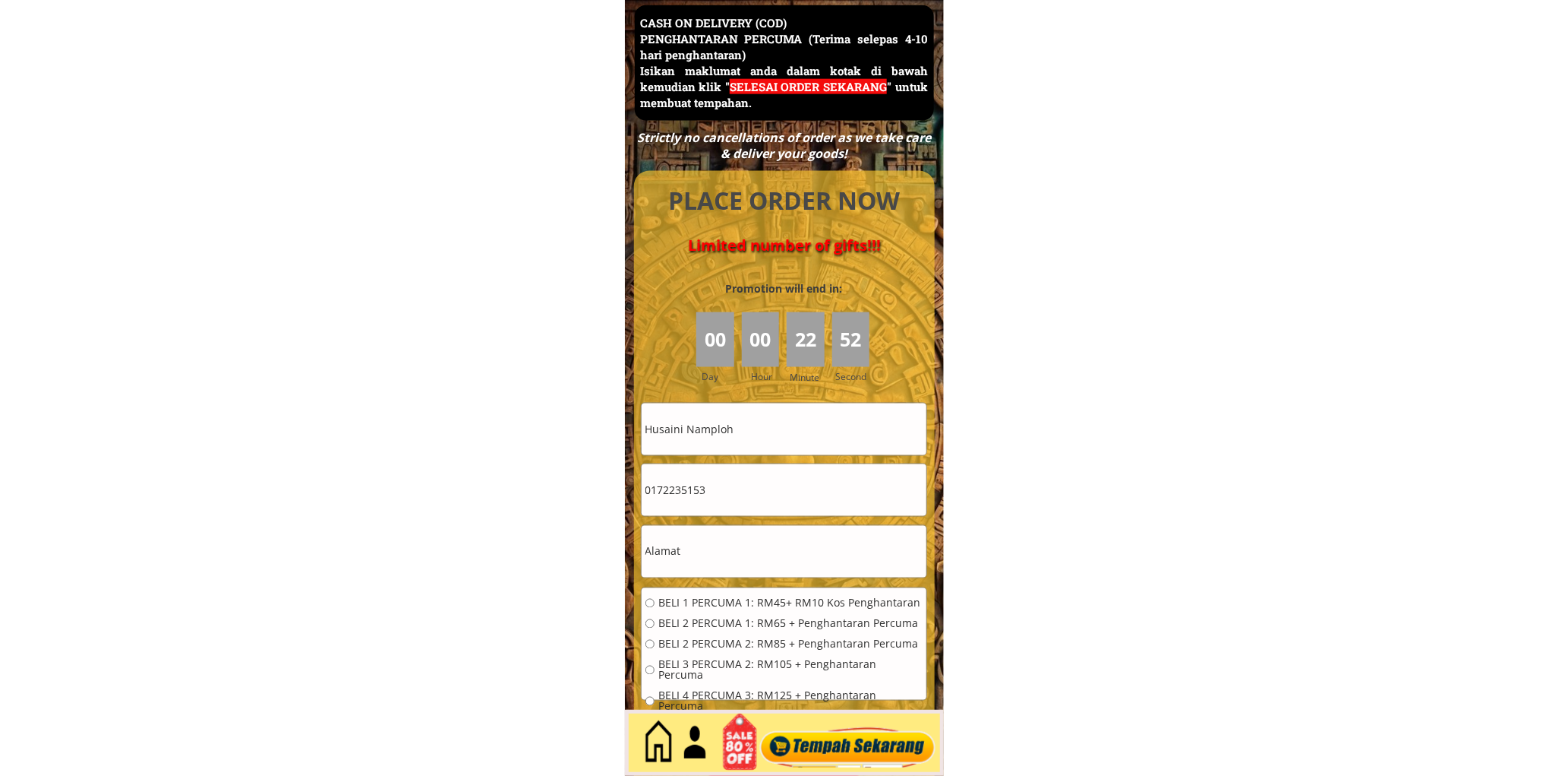
click at [719, 429] on input "Husaini Namploh" at bounding box center [784, 430] width 285 height 52
paste input "Nisa"
type input "Nisah"
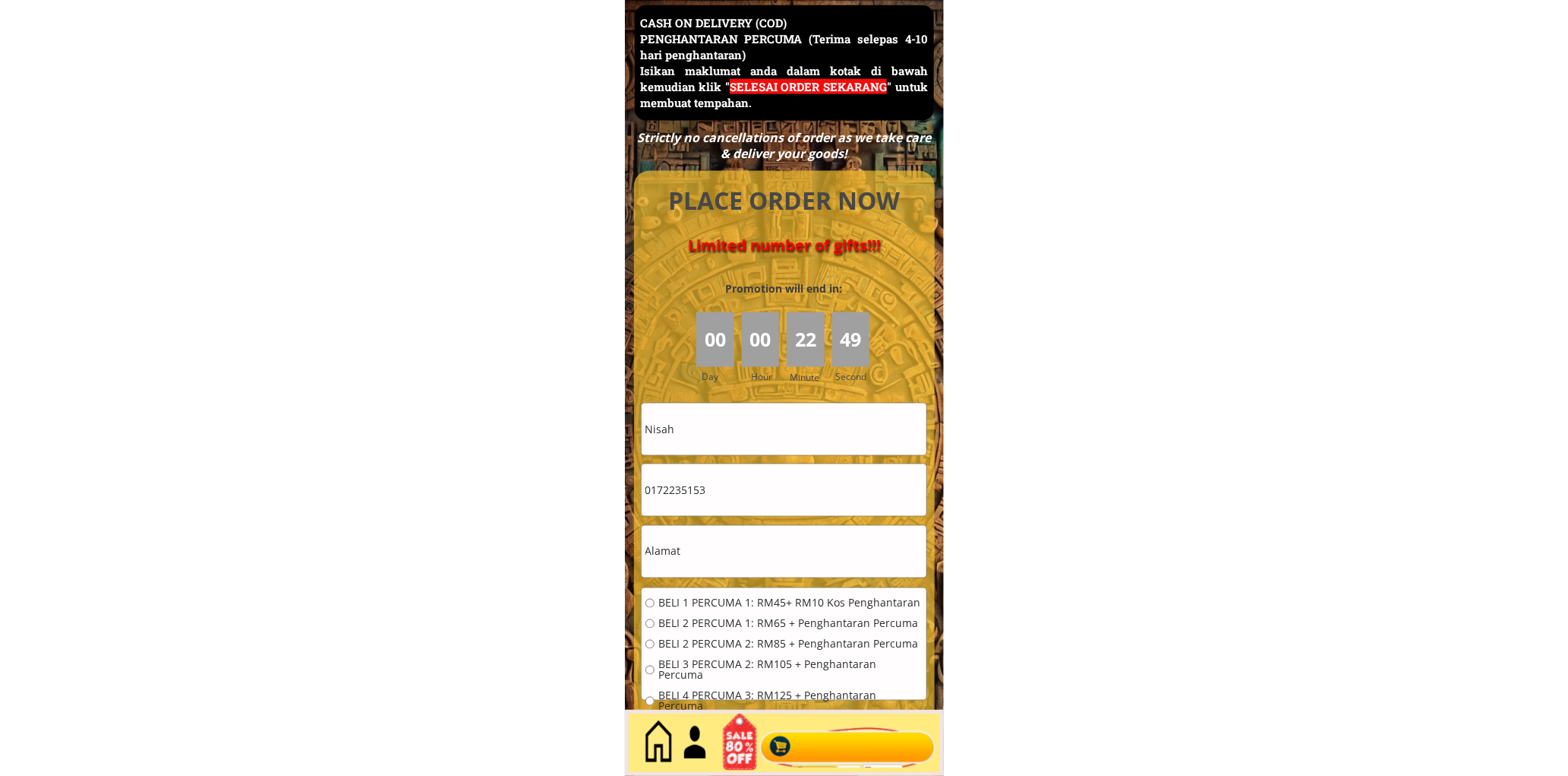
click at [767, 487] on input "0172235153" at bounding box center [784, 490] width 285 height 52
paste input "33361985"
type input "0133361985"
click at [745, 549] on input "text" at bounding box center [784, 552] width 285 height 52
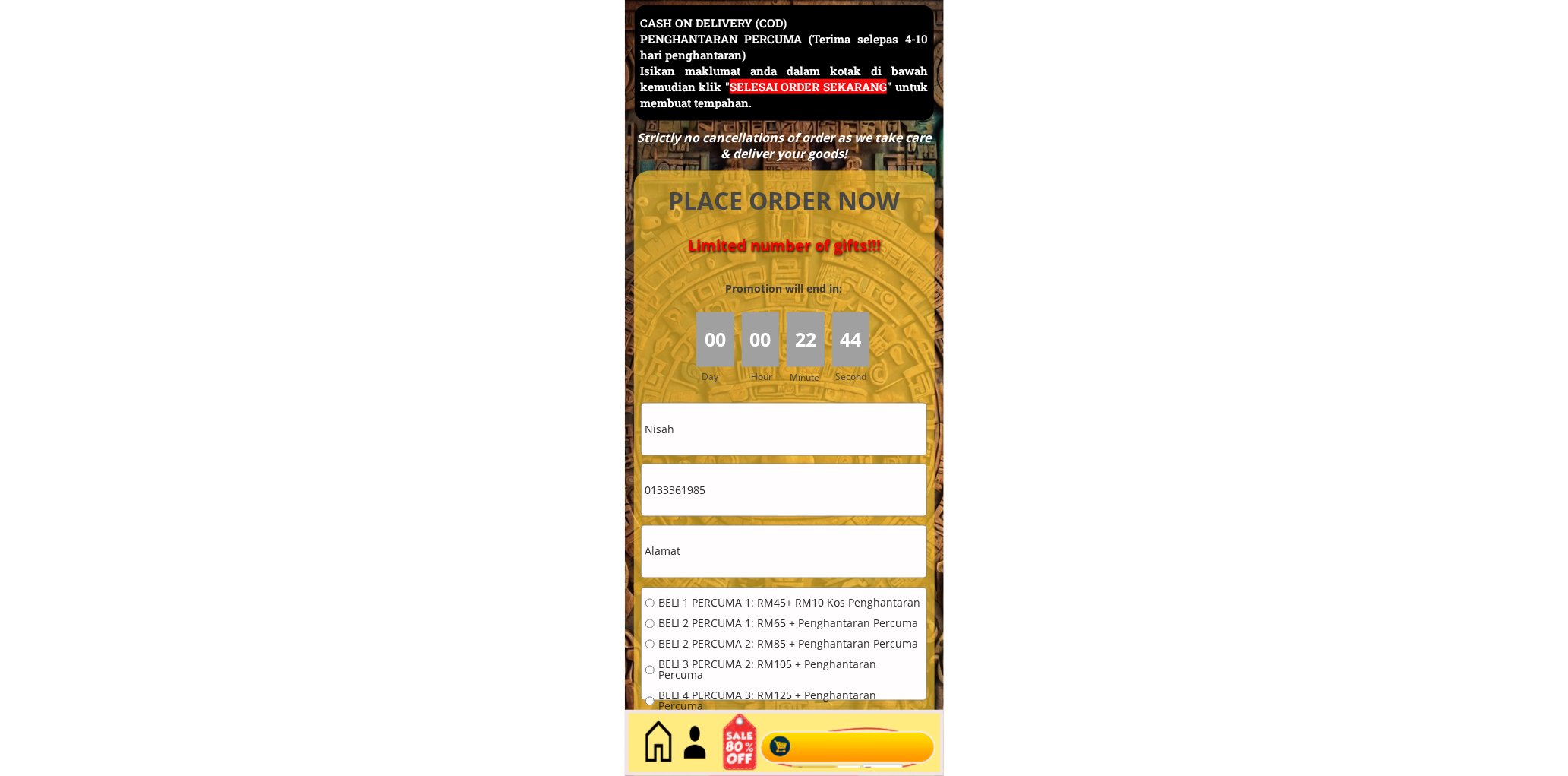
click at [745, 549] on input "text" at bounding box center [784, 552] width 285 height 52
paste input "No. 35, Jln. 11, Tmn Lestari Permai, 43300 , Seri Kembangan, Selangor"
type input "No. 35, Jln. 11, Tmn Lestari Permai, 43300 , Seri Kembangan, Selangor"
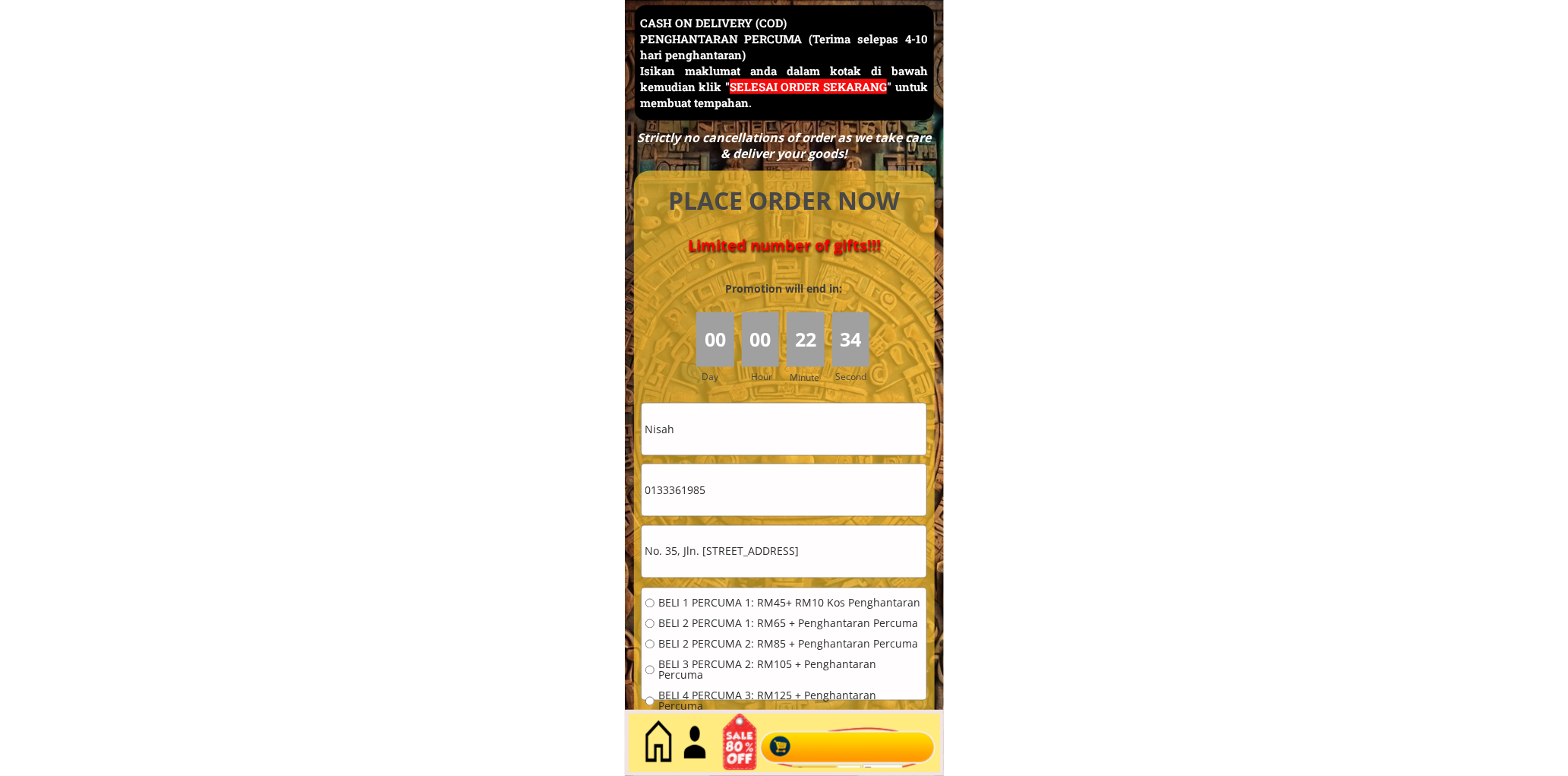
click at [699, 614] on div "BELI 1 PERCUMA 1: RM45+ RM10 Kos Penghantaran BELI 2 PERCUMA 1: RM65 + Penghant…" at bounding box center [784, 660] width 277 height 124
click at [697, 618] on span "BELI 2 PERCUMA 1: RM65 + Penghantaran Percuma" at bounding box center [791, 623] width 265 height 10
radio input "true"
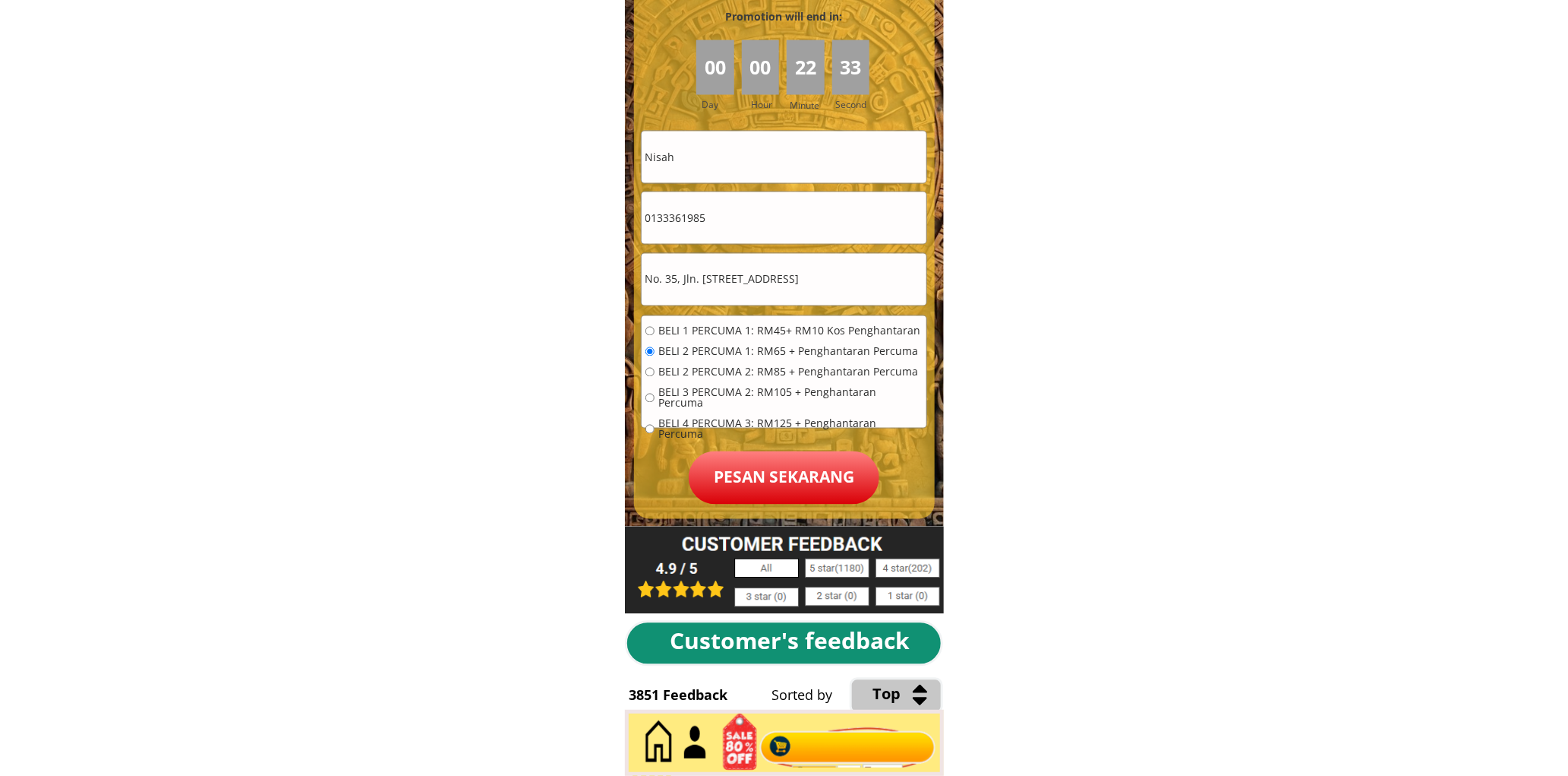
scroll to position [6872, 0]
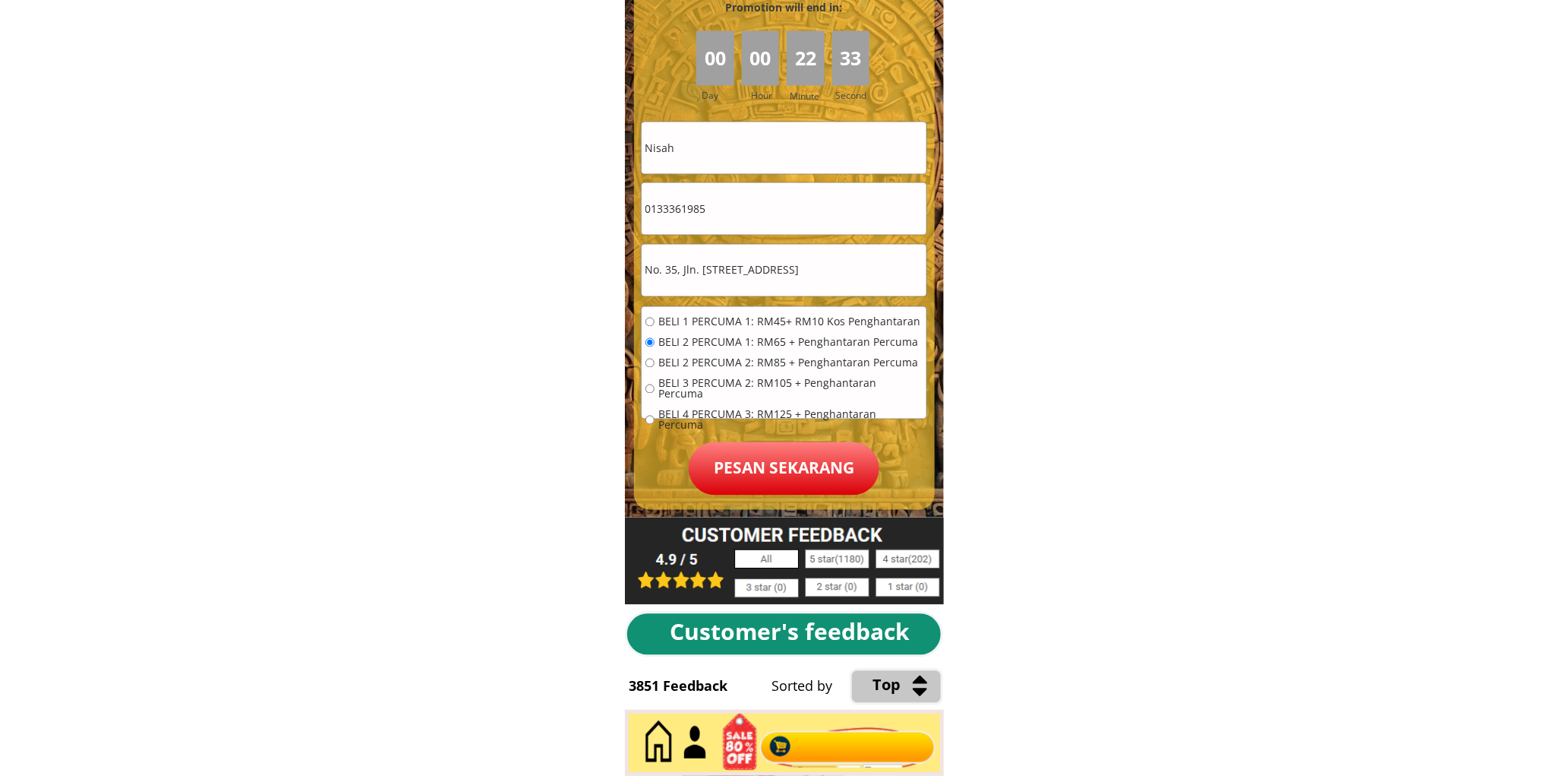
click at [817, 483] on p "Pesan sekarang" at bounding box center [784, 468] width 191 height 53
